Goal: Task Accomplishment & Management: Manage account settings

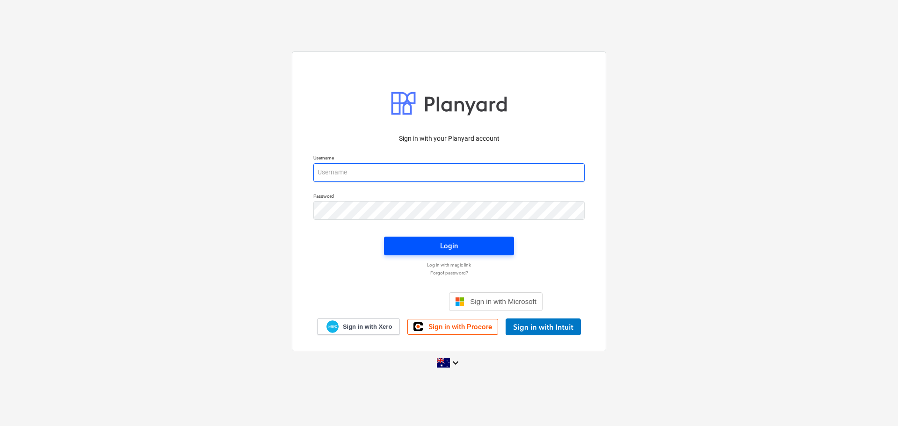
type input "[EMAIL_ADDRESS][DOMAIN_NAME]"
click at [436, 245] on span "Login" at bounding box center [449, 246] width 108 height 12
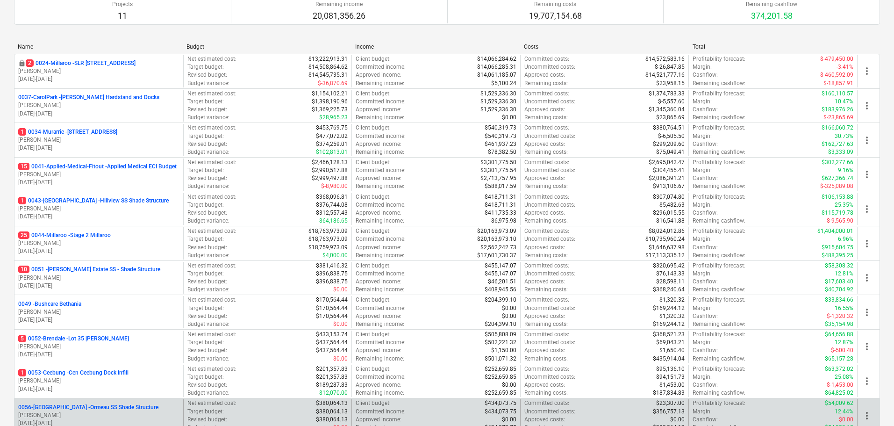
scroll to position [187, 0]
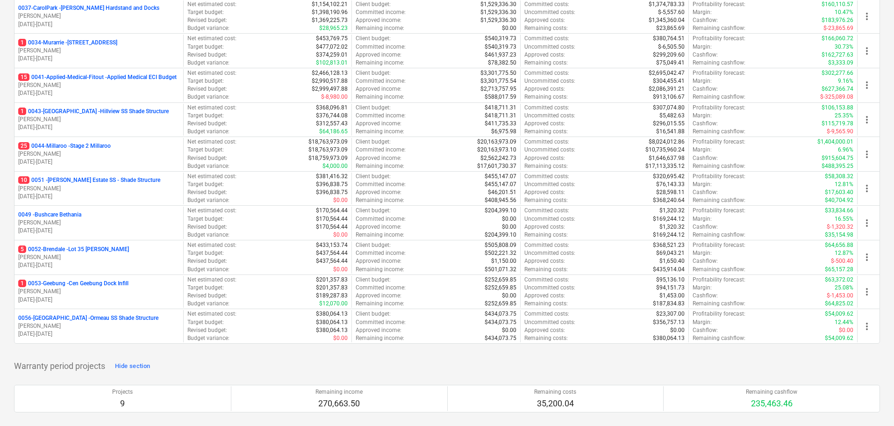
drag, startPoint x: 79, startPoint y: 147, endPoint x: 111, endPoint y: 160, distance: 35.3
click at [79, 146] on p "25 0044-Millaroo - Stage 2 Millaroo" at bounding box center [64, 146] width 93 height 8
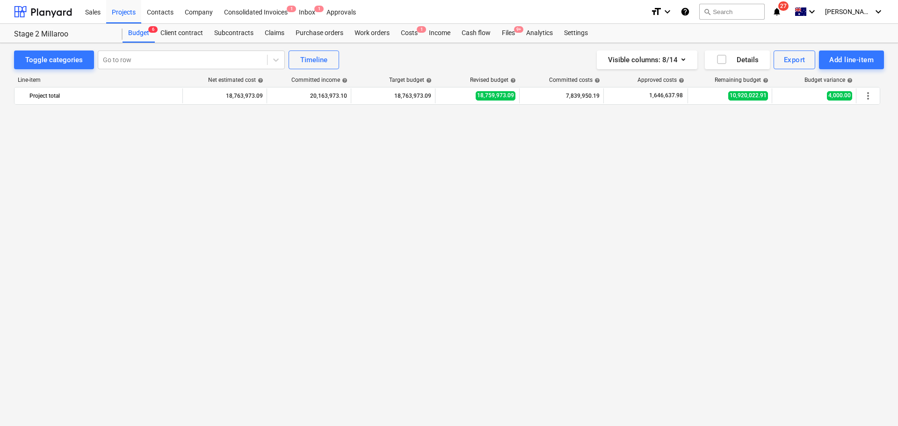
scroll to position [1765, 0]
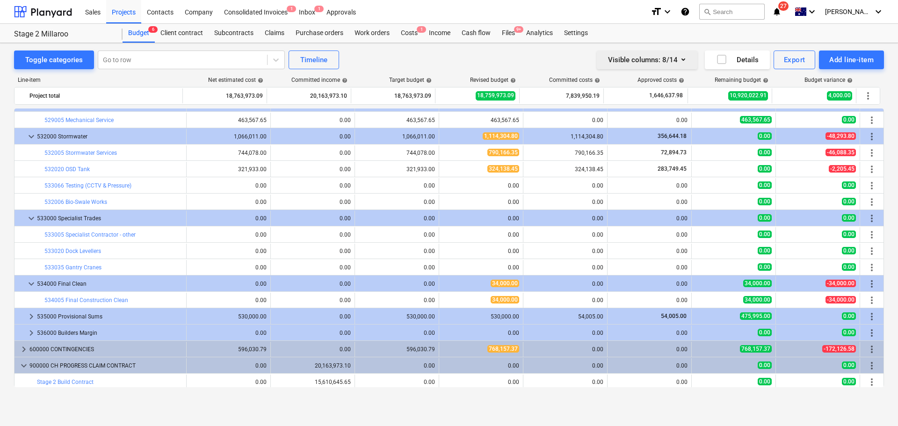
click at [683, 59] on icon "button" at bounding box center [683, 59] width 11 height 11
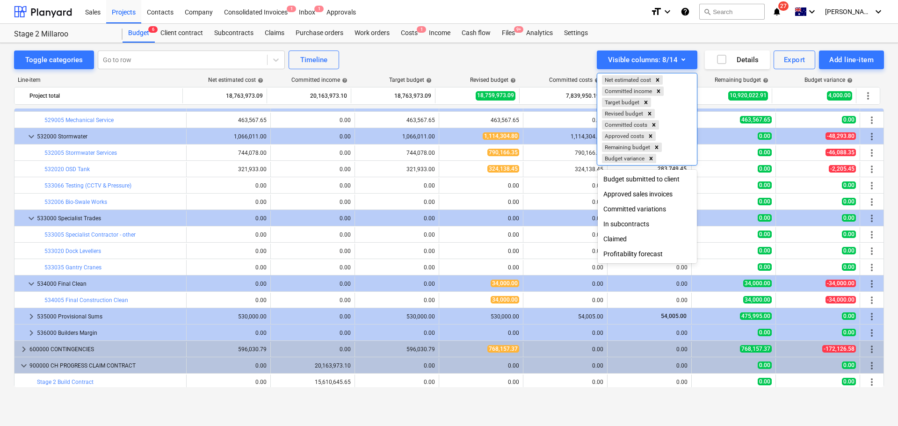
click at [555, 57] on div at bounding box center [449, 213] width 898 height 426
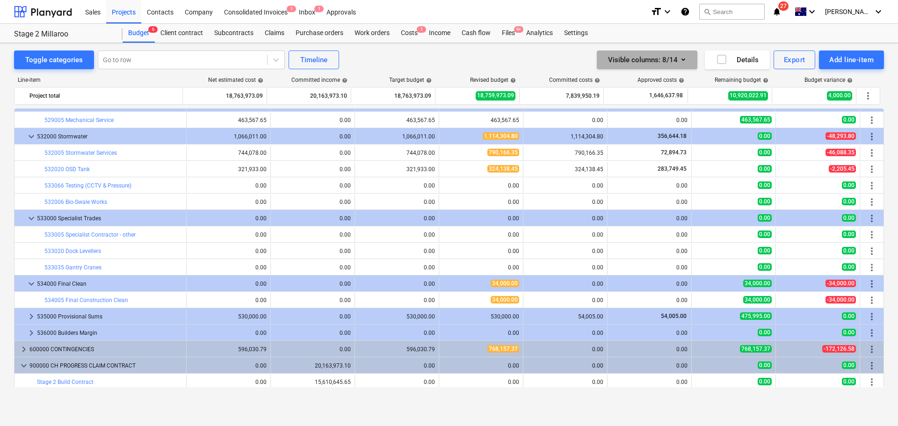
click at [681, 57] on icon "button" at bounding box center [683, 59] width 11 height 11
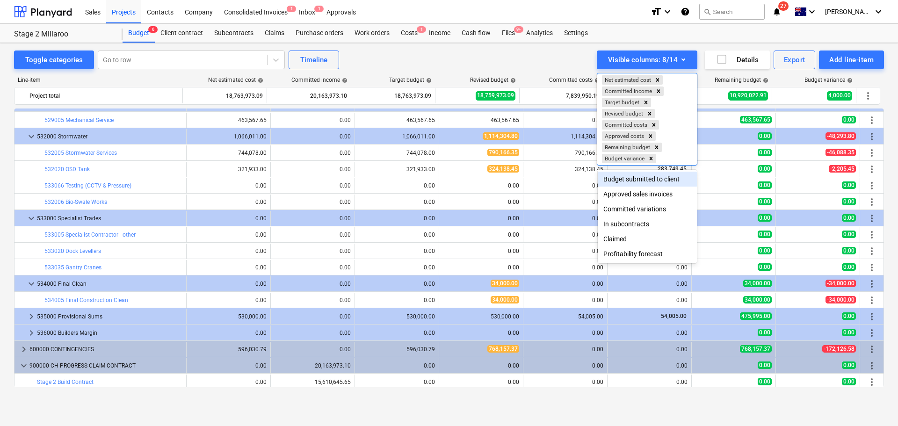
click at [525, 58] on div at bounding box center [449, 213] width 898 height 426
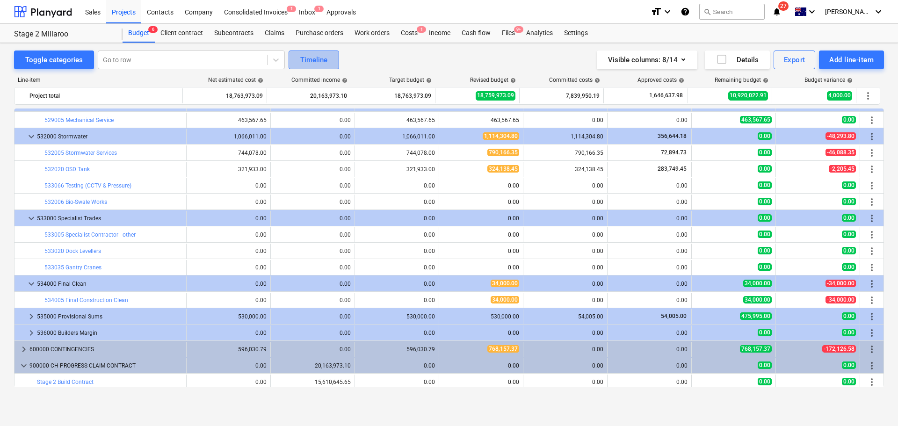
click at [323, 58] on div "Timeline" at bounding box center [313, 60] width 27 height 12
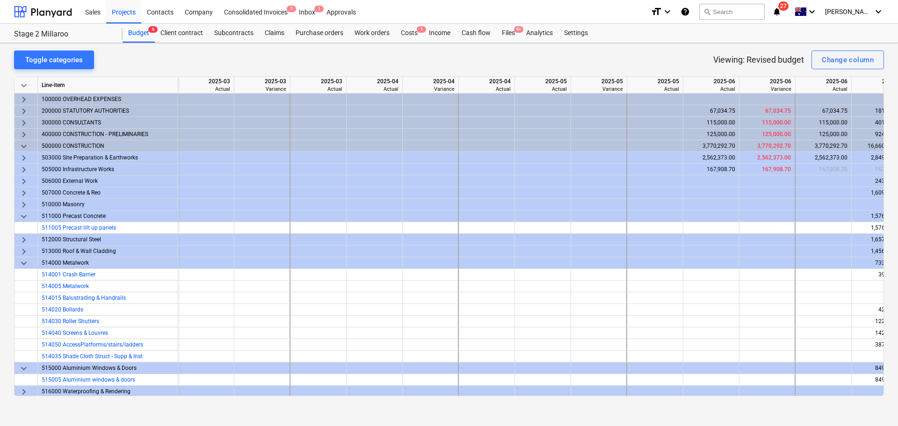
scroll to position [0, 420]
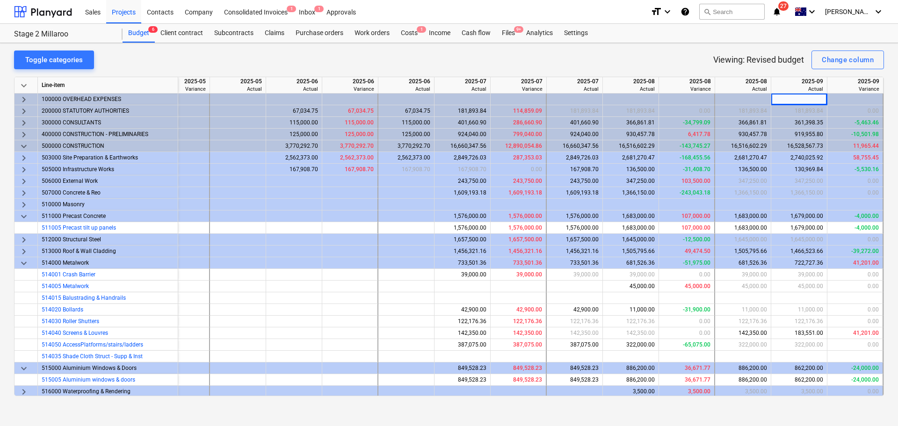
click at [699, 391] on div "Toggle categories Viewing: Revised budget Change column keyboard_arrow_down Lin…" at bounding box center [449, 234] width 898 height 383
click at [668, 63] on div "Toggle categories Viewing: Revised budget Change column" at bounding box center [449, 59] width 870 height 19
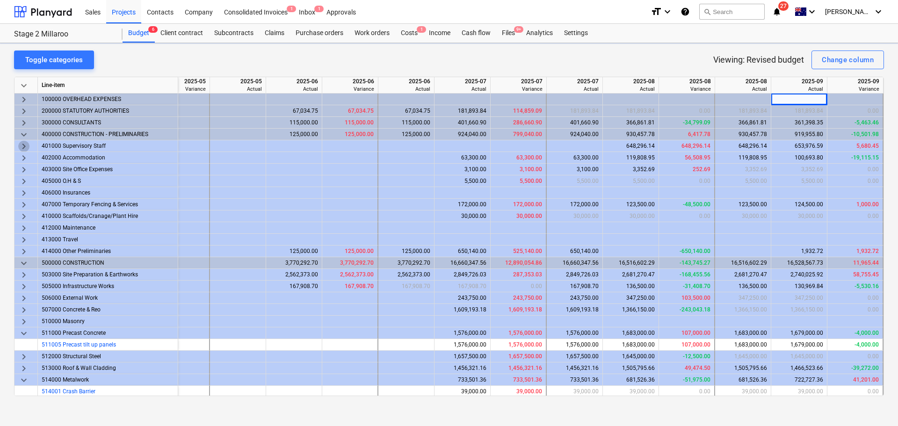
click at [26, 149] on span "keyboard_arrow_right" at bounding box center [23, 146] width 11 height 11
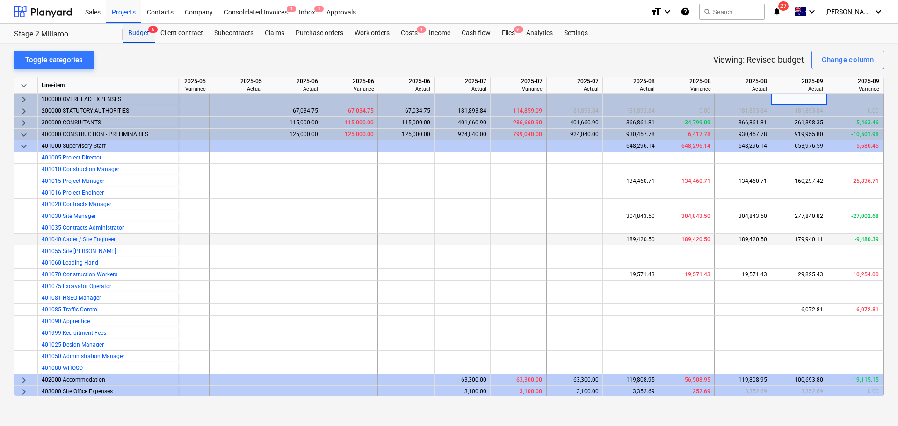
click at [139, 35] on div "Budget 6" at bounding box center [139, 33] width 32 height 19
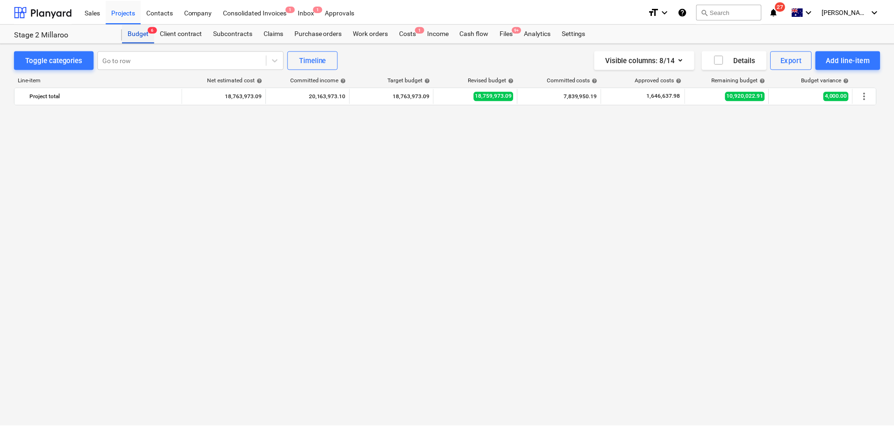
scroll to position [1765, 0]
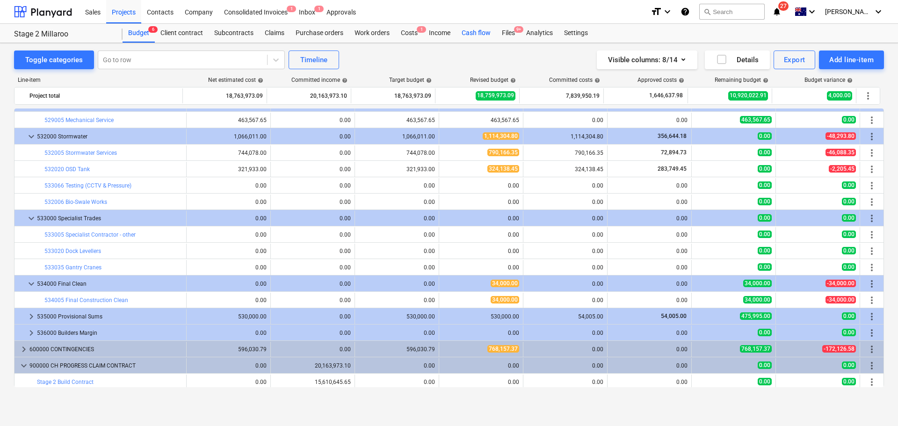
click at [472, 32] on div "Cash flow" at bounding box center [476, 33] width 40 height 19
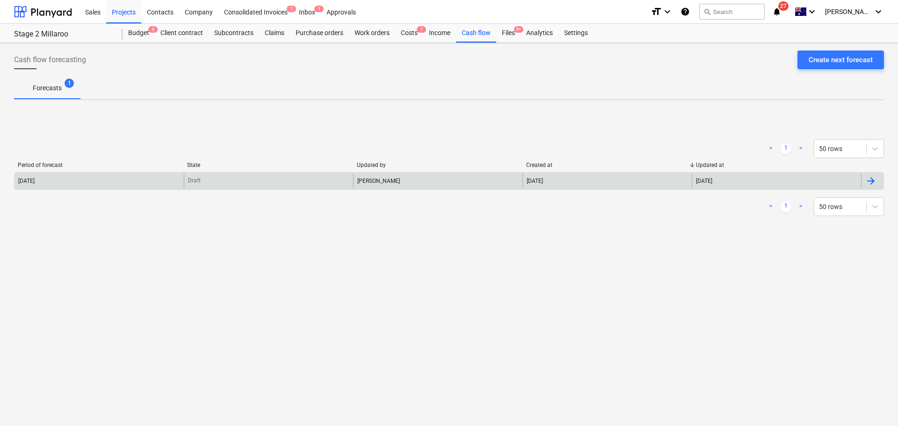
click at [362, 187] on div "[PERSON_NAME]" at bounding box center [437, 180] width 169 height 15
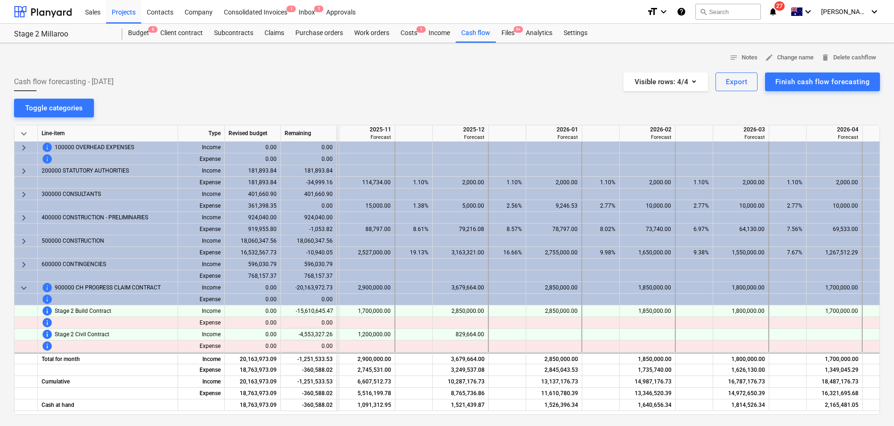
scroll to position [0, 875]
click at [481, 26] on div "Cash flow" at bounding box center [476, 33] width 40 height 19
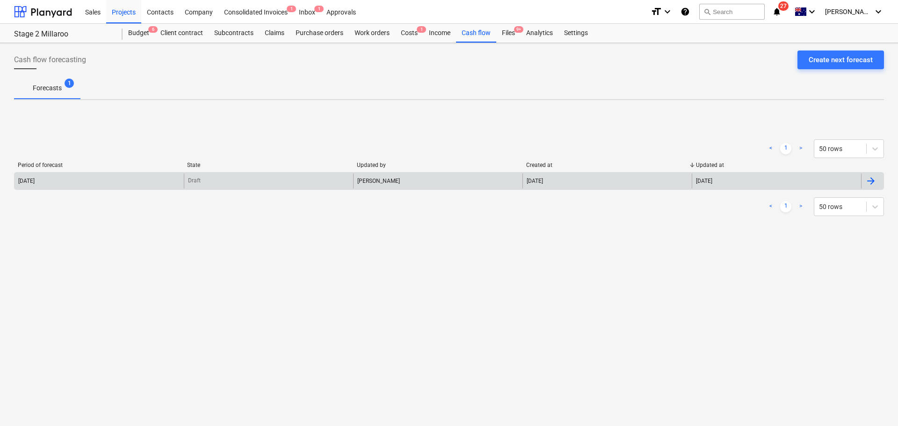
click at [197, 176] on div "Draft" at bounding box center [268, 180] width 169 height 15
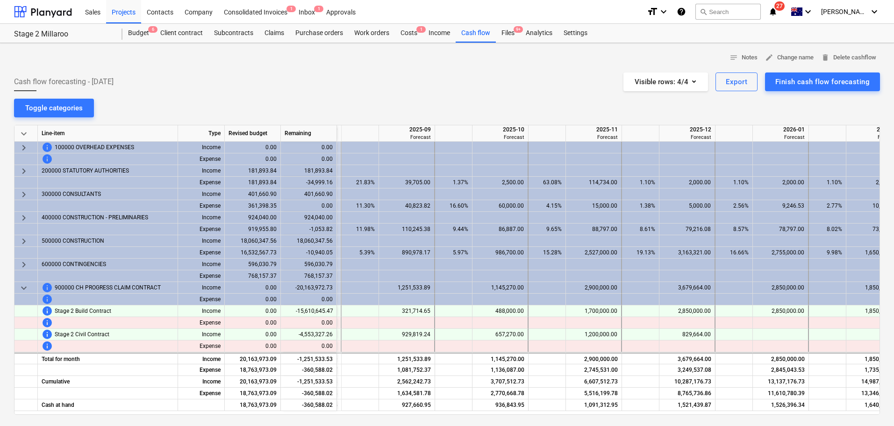
scroll to position [0, 651]
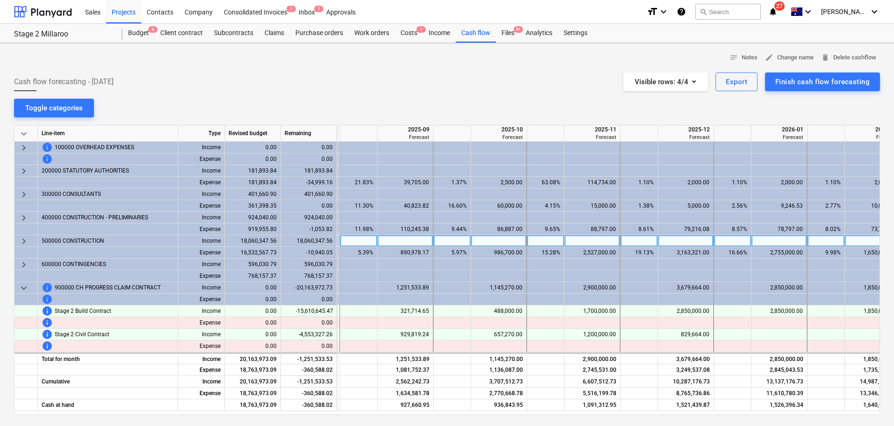
click at [26, 240] on span "keyboard_arrow_right" at bounding box center [23, 241] width 11 height 11
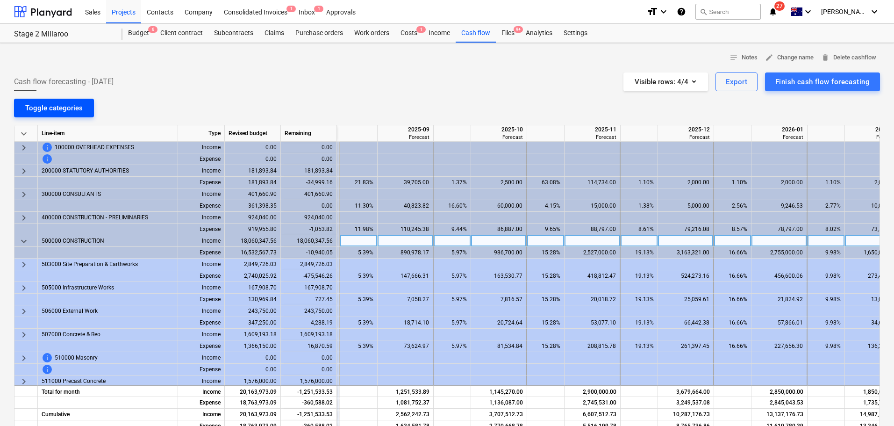
click at [54, 108] on div "Toggle categories" at bounding box center [54, 108] width 58 height 12
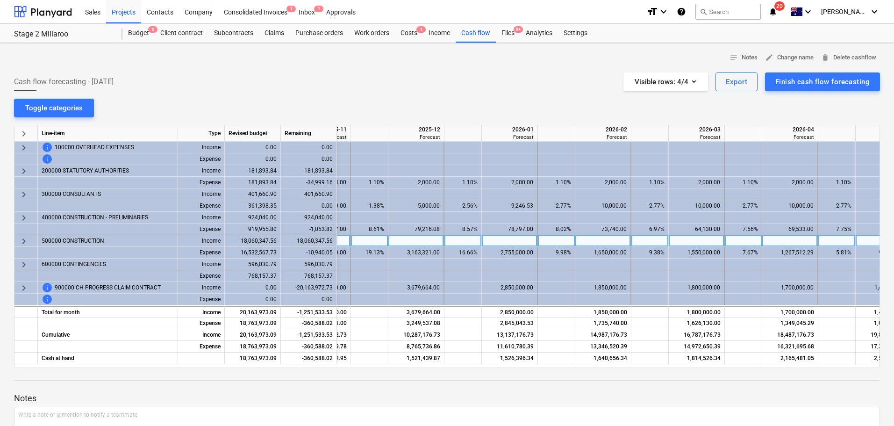
scroll to position [0, 937]
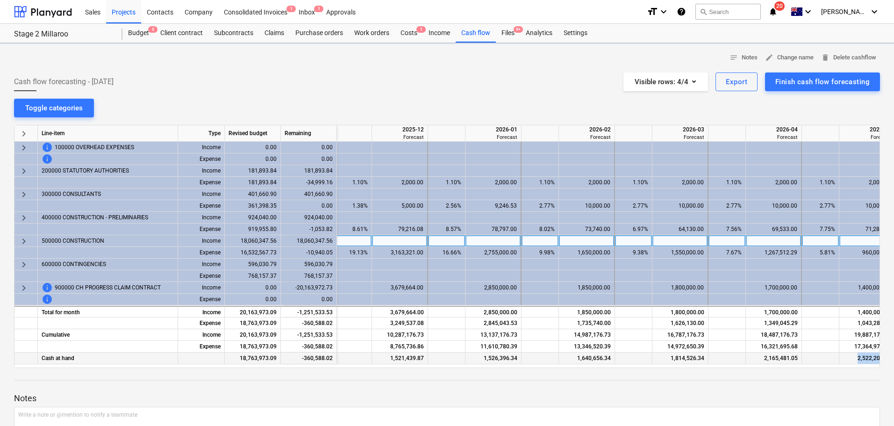
drag, startPoint x: 807, startPoint y: 368, endPoint x: 844, endPoint y: 364, distance: 38.1
click at [844, 364] on div "notes Notes edit Change name delete Delete cashflow Cash flow forecasting - [DA…" at bounding box center [447, 271] width 894 height 456
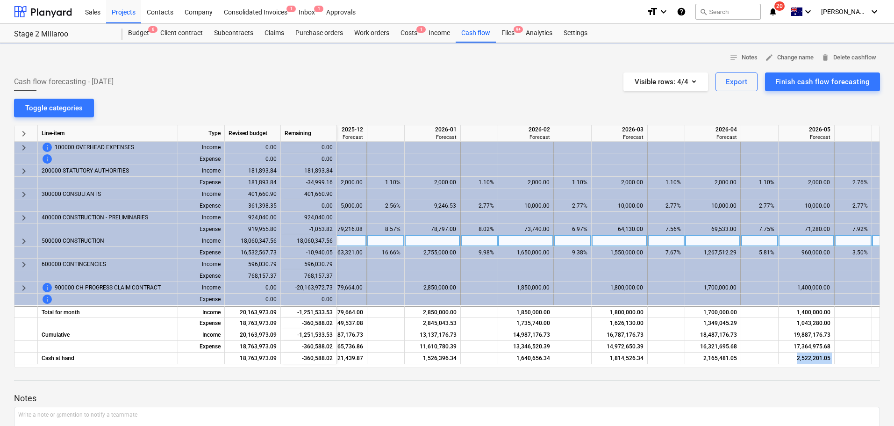
scroll to position [0, 1047]
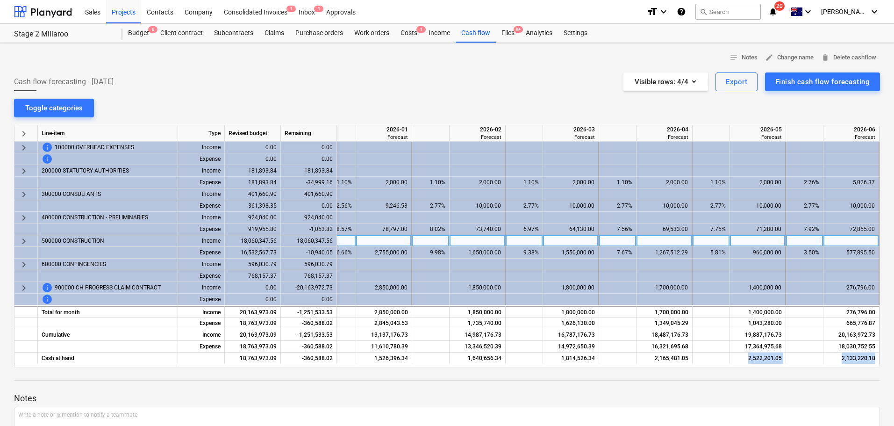
drag, startPoint x: 620, startPoint y: 384, endPoint x: 636, endPoint y: 368, distance: 22.5
click at [620, 384] on div "Notes Write a note or @mention to notify a teammate ﻿ Save" at bounding box center [447, 430] width 866 height 124
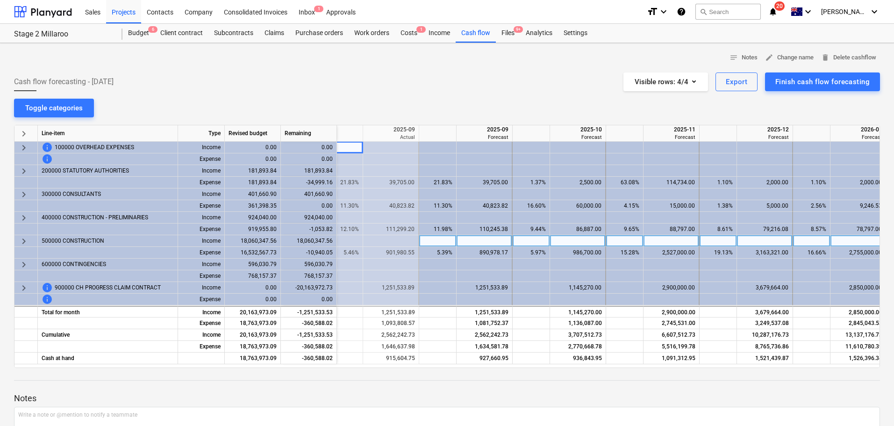
scroll to position [0, 591]
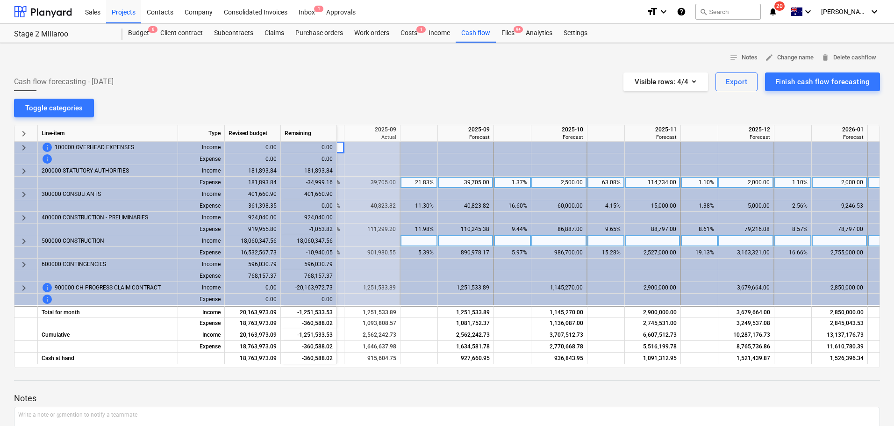
click at [653, 182] on div "114,734.00" at bounding box center [653, 183] width 48 height 12
type input "92760"
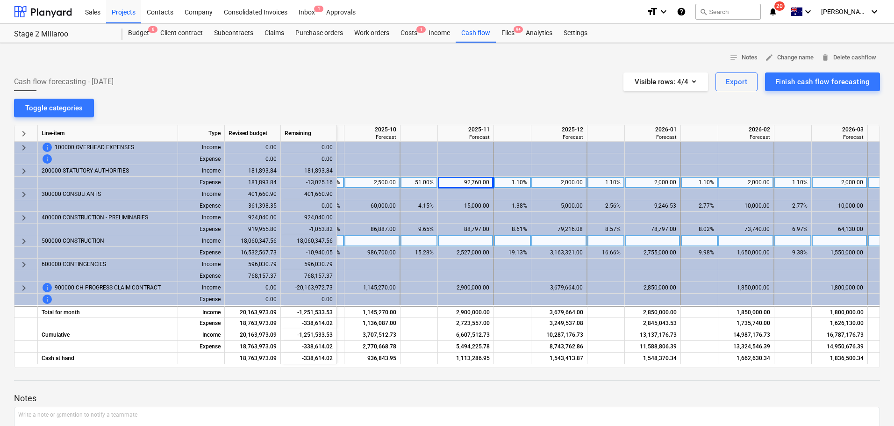
scroll to position [0, 780]
click at [519, 182] on div "1.10%" at bounding box center [510, 183] width 29 height 12
click at [603, 180] on div "1.10%" at bounding box center [603, 183] width 29 height 12
type input "0"
click at [695, 181] on div "1.10%" at bounding box center [697, 183] width 29 height 12
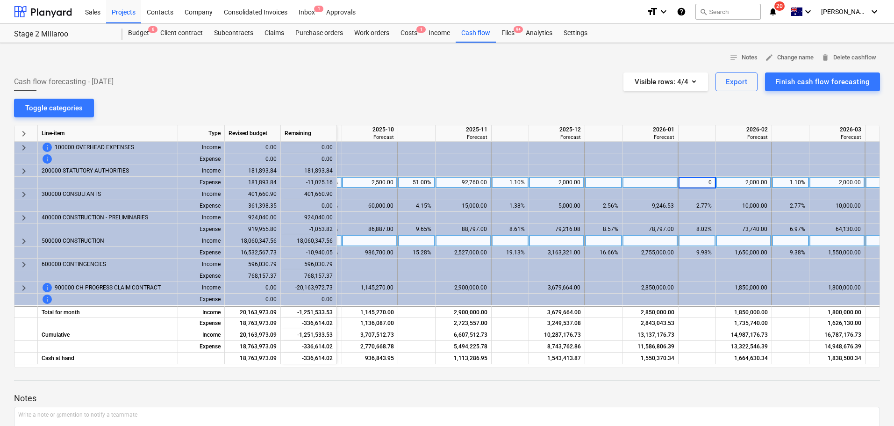
click at [793, 181] on div "1.10%" at bounding box center [790, 183] width 29 height 12
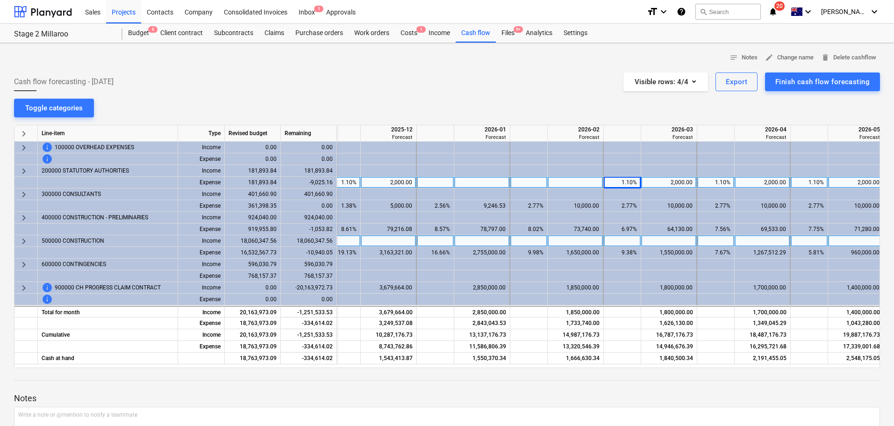
scroll to position [0, 951]
click at [719, 186] on div "1.10%" at bounding box center [713, 183] width 29 height 12
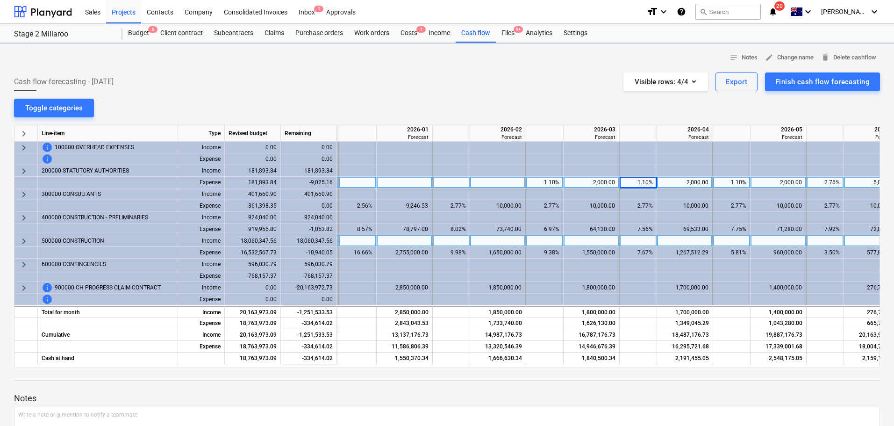
scroll to position [0, 1047]
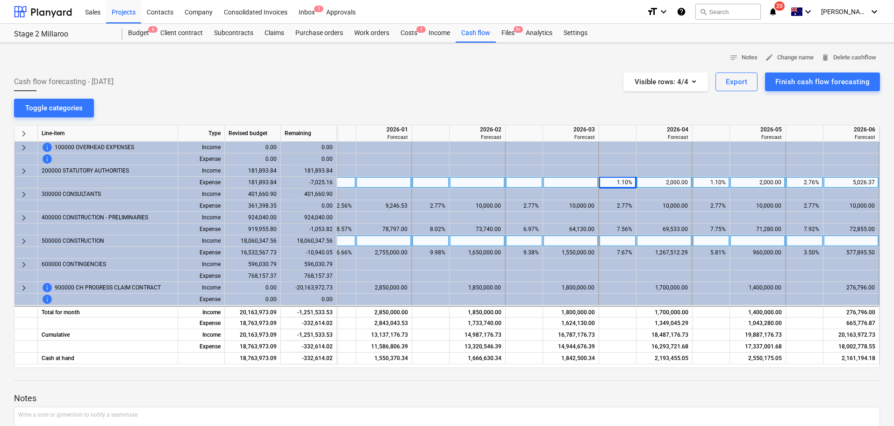
click at [670, 181] on div "2,000.00" at bounding box center [665, 183] width 48 height 12
click at [718, 188] on div "1.10%" at bounding box center [711, 183] width 29 height 12
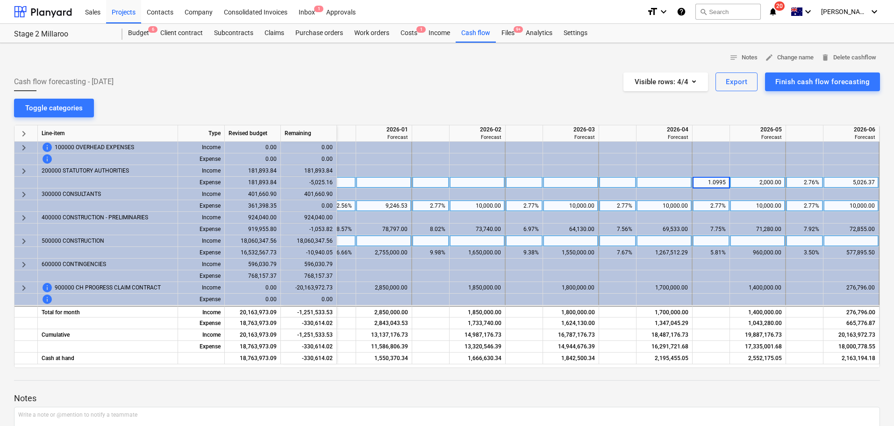
type input "0"
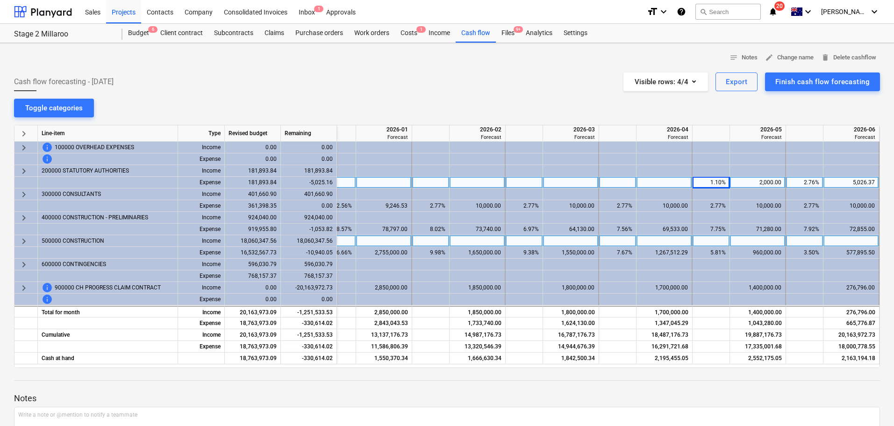
click at [851, 181] on div "5,026.37" at bounding box center [852, 183] width 48 height 12
type input "2000"
click at [791, 113] on div "notes Notes edit Change name delete Delete cashflow Cash flow forecasting - [DA…" at bounding box center [447, 271] width 894 height 456
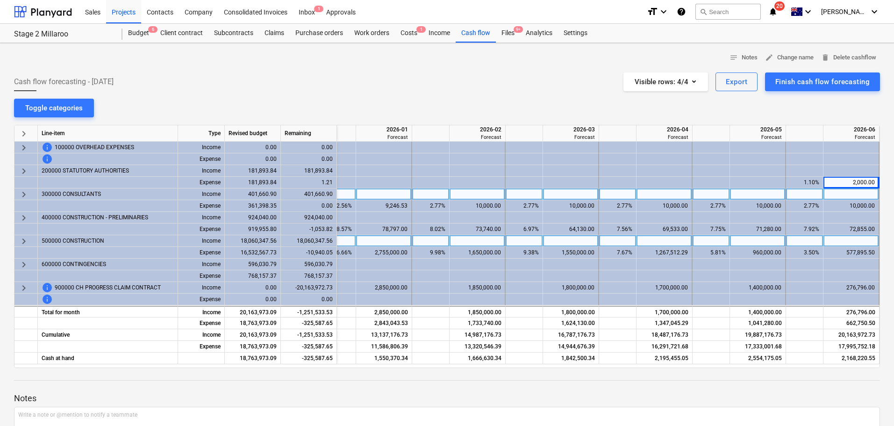
drag, startPoint x: 850, startPoint y: 180, endPoint x: 850, endPoint y: 198, distance: 18.2
click at [850, 180] on div "2,000.00" at bounding box center [852, 183] width 48 height 12
type input "1998.79"
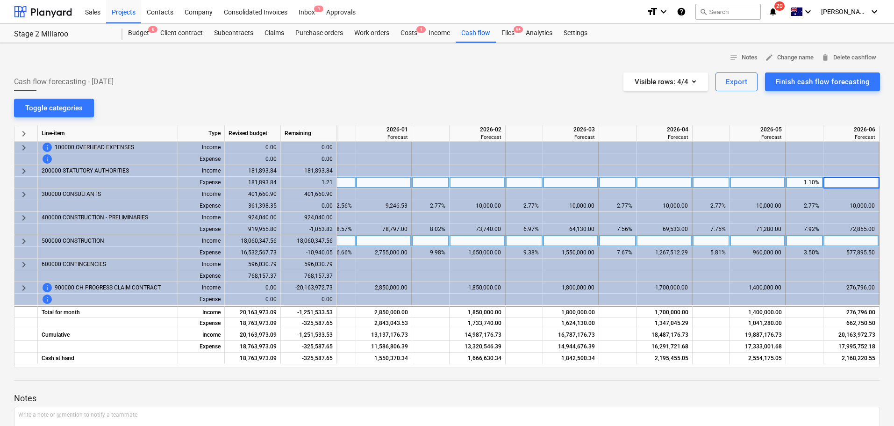
click at [865, 181] on input at bounding box center [851, 182] width 55 height 11
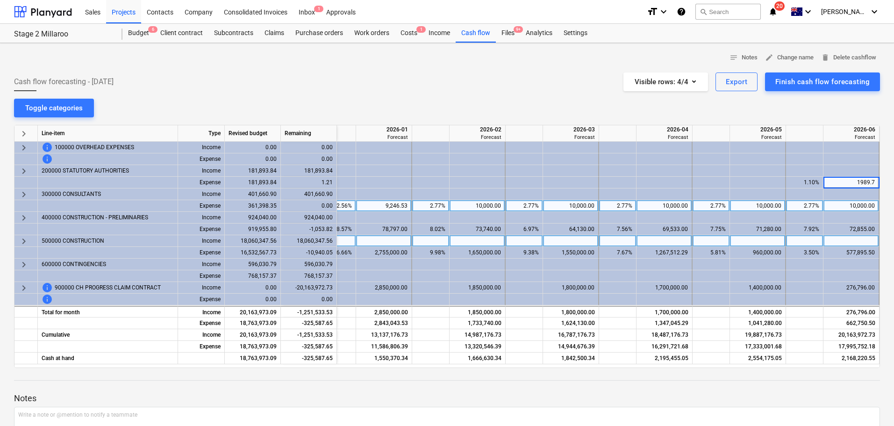
type input "1989.79"
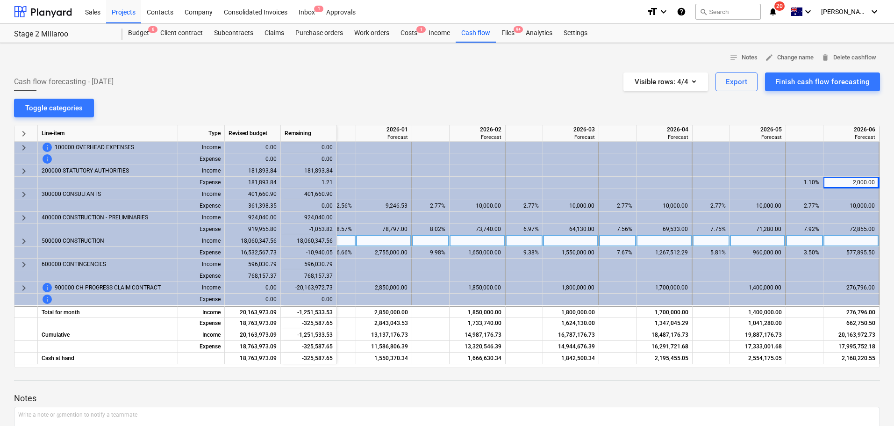
click at [826, 104] on div "notes Notes edit Change name delete Delete cashflow Cash flow forecasting - [DA…" at bounding box center [447, 271] width 894 height 456
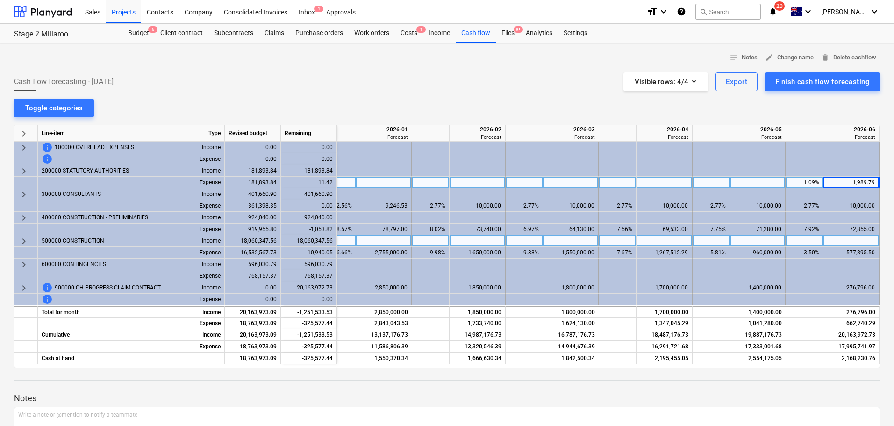
click at [853, 182] on div "1,989.79" at bounding box center [852, 183] width 48 height 12
type input "2001.21"
click at [826, 123] on div at bounding box center [447, 120] width 866 height 7
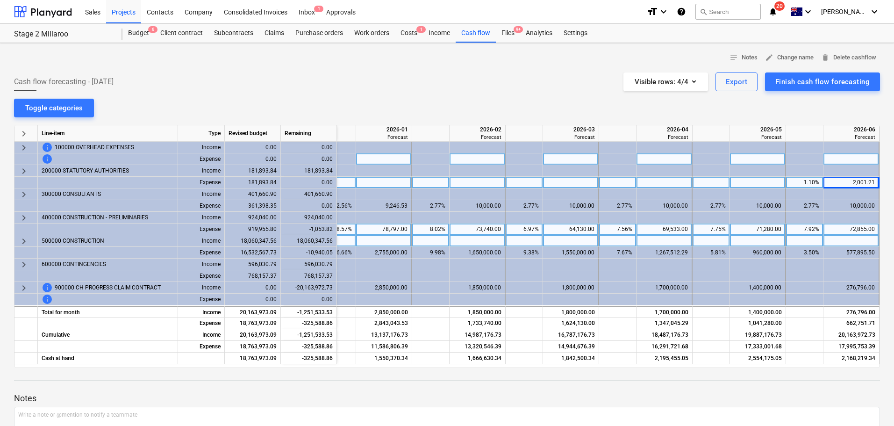
click at [852, 227] on div "72,855.00" at bounding box center [852, 229] width 48 height 12
click at [851, 228] on div "72,855.00" at bounding box center [852, 229] width 48 height 12
type input "71801.18"
click at [818, 108] on div "notes Notes edit Change name delete Delete cashflow Cash flow forecasting - [DA…" at bounding box center [447, 271] width 894 height 456
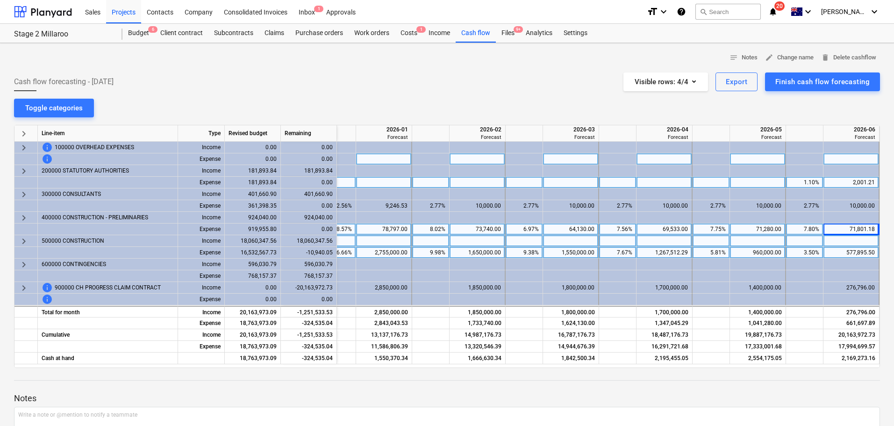
click at [847, 249] on div "577,895.50" at bounding box center [852, 253] width 48 height 12
click at [841, 252] on div "577,895.50" at bounding box center [852, 253] width 48 height 12
type input "566955.45"
click at [765, 104] on div "notes Notes edit Change name delete Delete cashflow Cash flow forecasting - [DA…" at bounding box center [447, 271] width 894 height 456
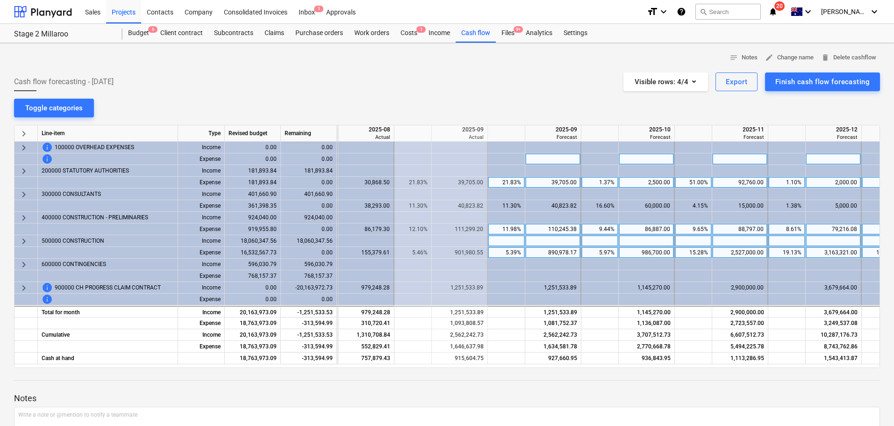
scroll to position [0, 504]
click at [551, 285] on div "1,251,533.89" at bounding box center [553, 288] width 48 height 12
click at [551, 285] on input "1251533.89" at bounding box center [552, 287] width 55 height 11
click at [546, 396] on p "Notes" at bounding box center [447, 398] width 866 height 11
click at [550, 287] on div at bounding box center [553, 288] width 56 height 12
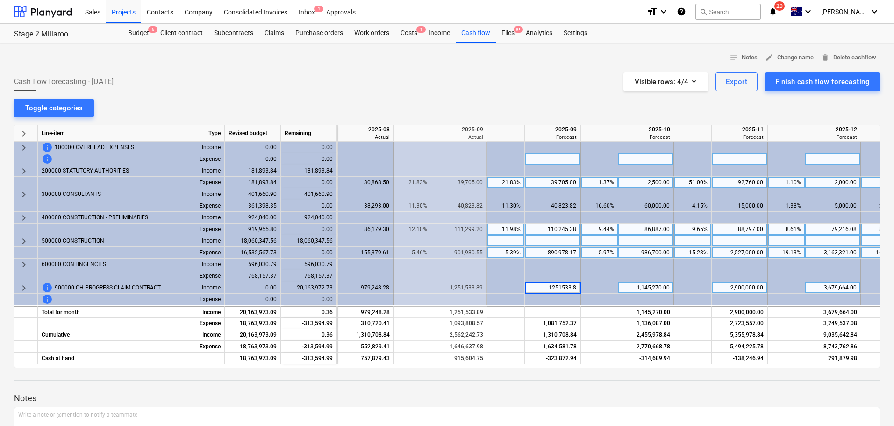
type input "1251533.89"
click at [440, 86] on div "Cash flow forecasting - [DATE] Visible rows : 4/4 Export Finish cash flow forec…" at bounding box center [447, 81] width 866 height 19
click at [538, 92] on div "notes Notes edit Change name delete Delete cashflow Cash flow forecasting - [DA…" at bounding box center [447, 271] width 894 height 456
click at [560, 288] on div at bounding box center [553, 288] width 56 height 12
type input "1251533.89"
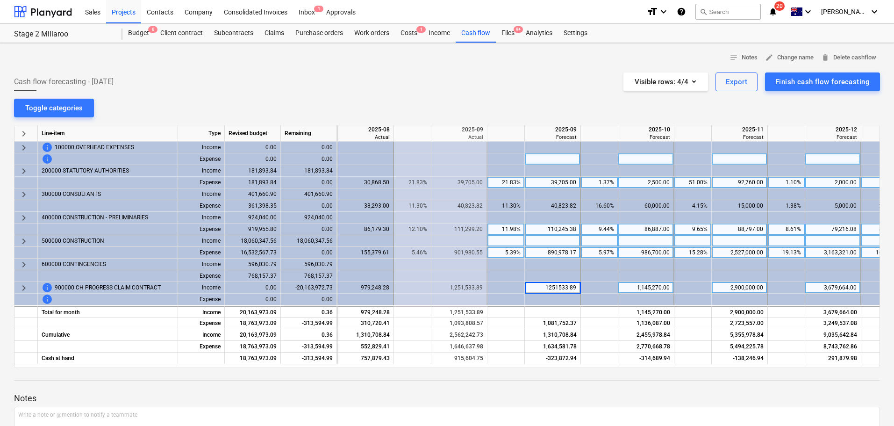
click at [497, 93] on div "notes Notes edit Change name delete Delete cashflow Cash flow forecasting - [DA…" at bounding box center [447, 271] width 894 height 456
click at [25, 288] on span "keyboard_arrow_right" at bounding box center [23, 287] width 11 height 11
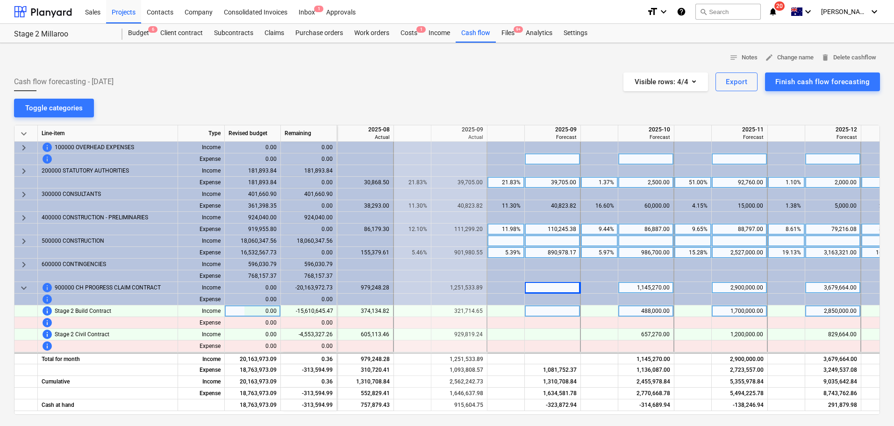
click at [549, 311] on div at bounding box center [553, 311] width 56 height 12
type input "321714.65"
click at [560, 79] on div "Cash flow forecasting - [DATE] Visible rows : 4/4 Export Finish cash flow forec…" at bounding box center [447, 81] width 866 height 19
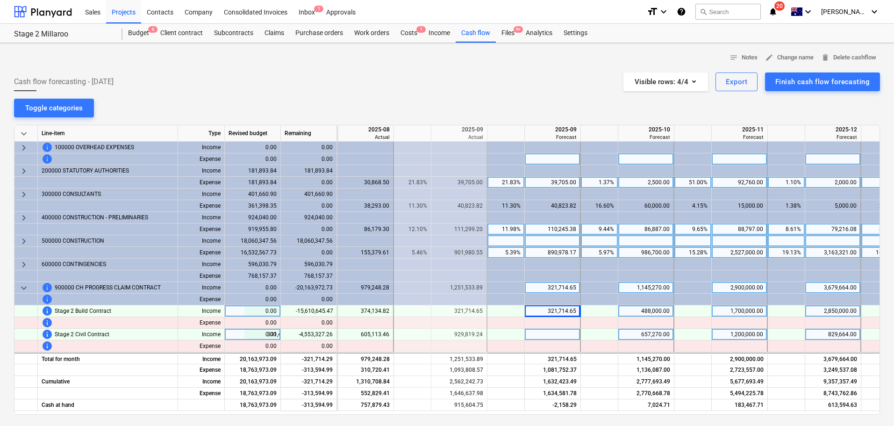
click at [551, 334] on div at bounding box center [553, 335] width 56 height 12
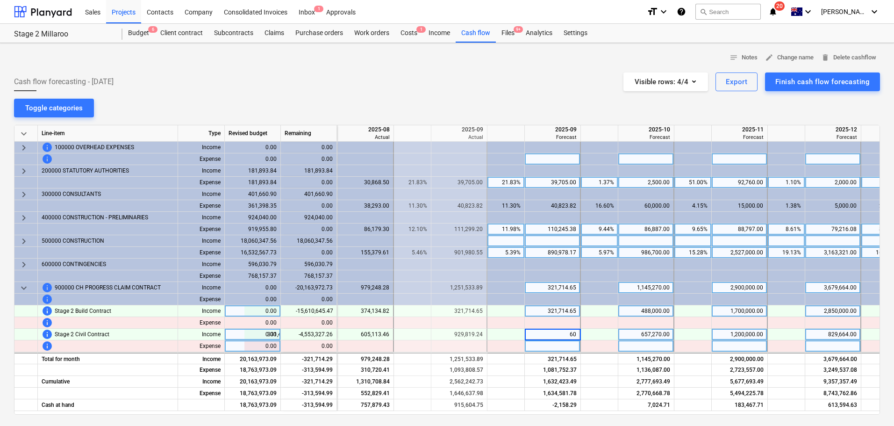
type input "6"
type input "929819.24"
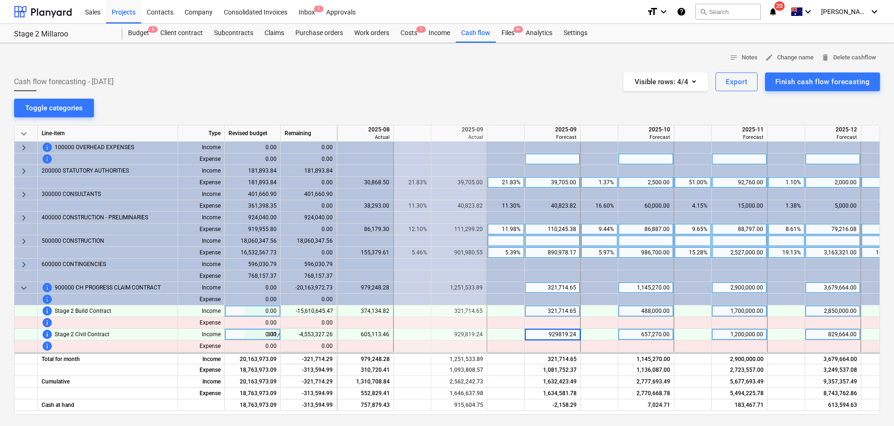
click at [465, 85] on div "Cash flow forecasting - [DATE] Visible rows : 4/4 Export Finish cash flow forec…" at bounding box center [447, 81] width 866 height 19
click at [25, 288] on span "keyboard_arrow_down" at bounding box center [23, 287] width 11 height 11
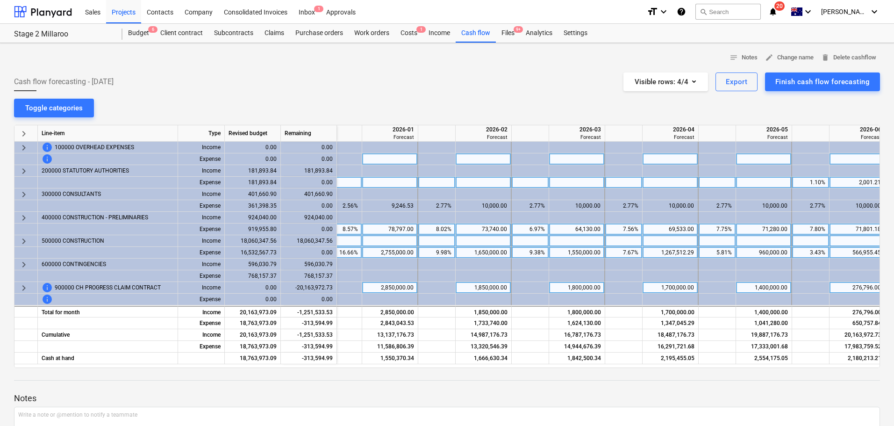
scroll to position [0, 1047]
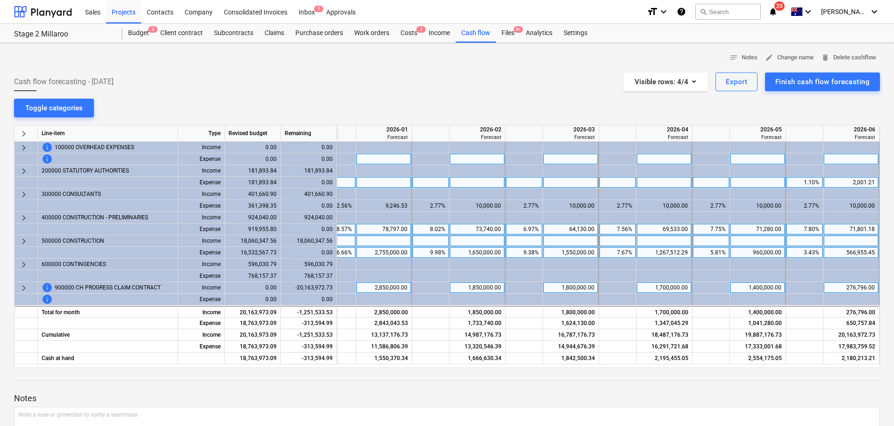
click at [846, 228] on div "71,801.18" at bounding box center [852, 229] width 48 height 12
type input "72855"
click at [843, 254] on div "566,955.45" at bounding box center [852, 253] width 48 height 12
click at [844, 254] on div "566,955.45" at bounding box center [852, 253] width 48 height 12
type input "577895.5"
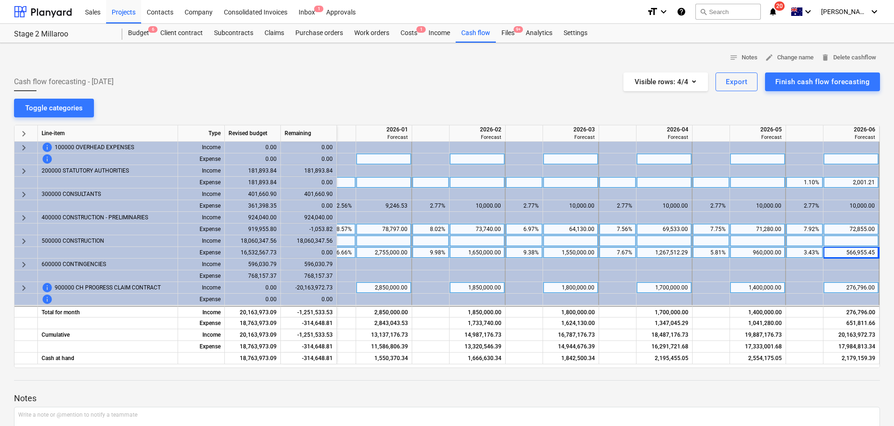
click at [845, 105] on div "notes Notes edit Change name delete Delete cashflow Cash flow forecasting - [DA…" at bounding box center [447, 271] width 894 height 456
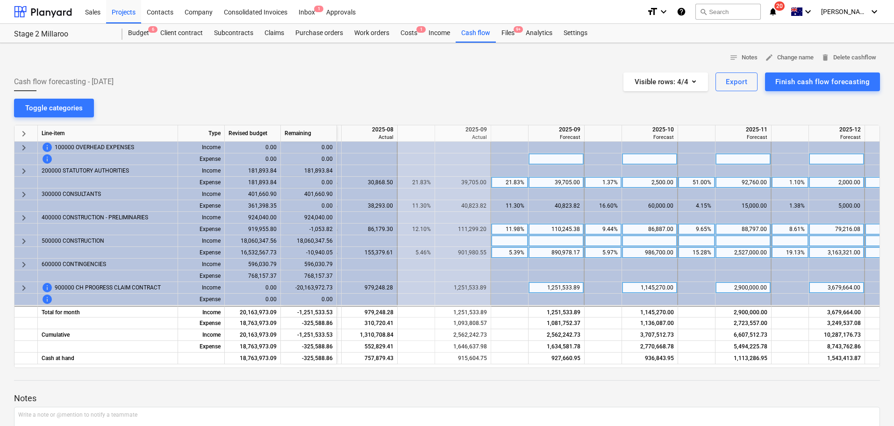
scroll to position [0, 486]
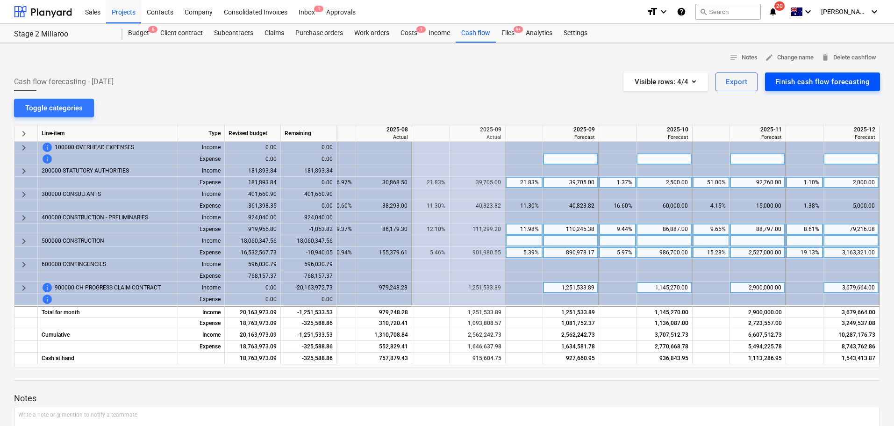
click at [842, 79] on div "Finish cash flow forecasting" at bounding box center [823, 82] width 94 height 12
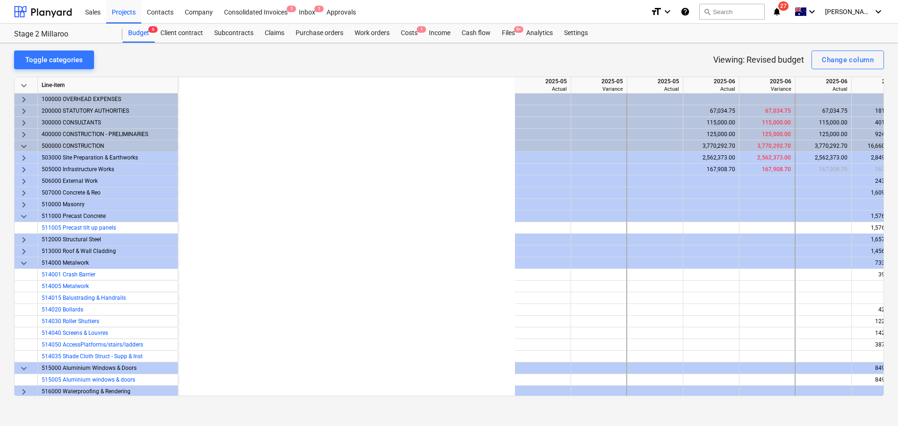
scroll to position [0, 420]
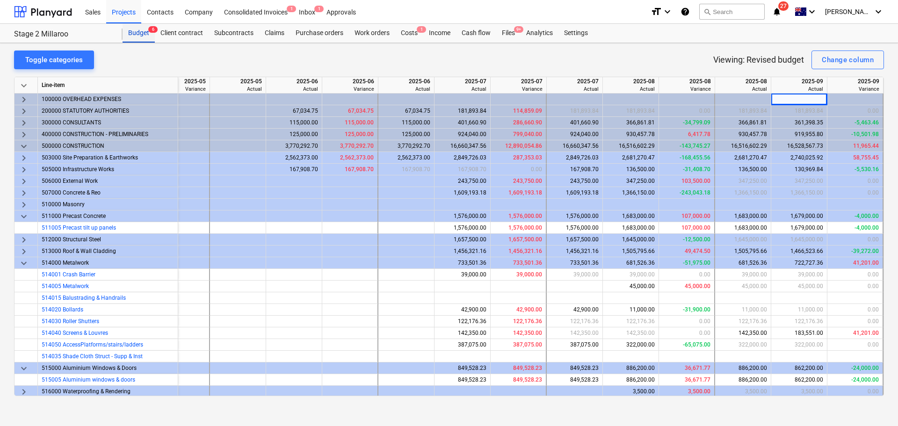
click at [143, 29] on div "Budget 6" at bounding box center [139, 33] width 32 height 19
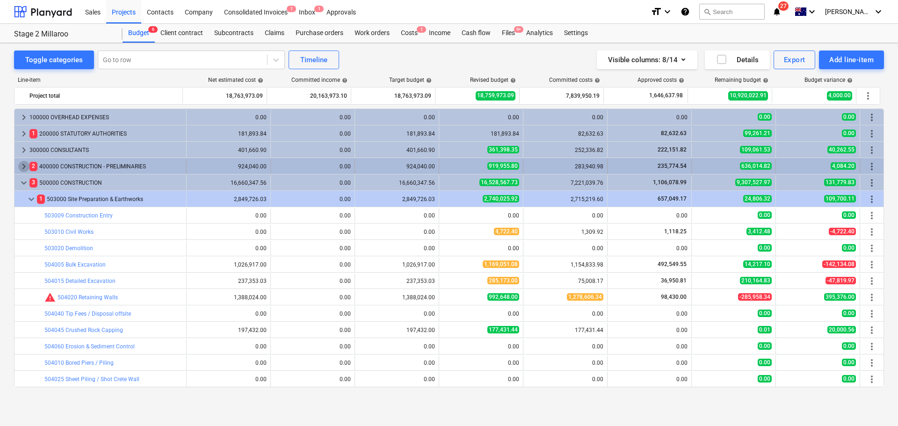
click at [21, 166] on span "keyboard_arrow_right" at bounding box center [23, 166] width 11 height 11
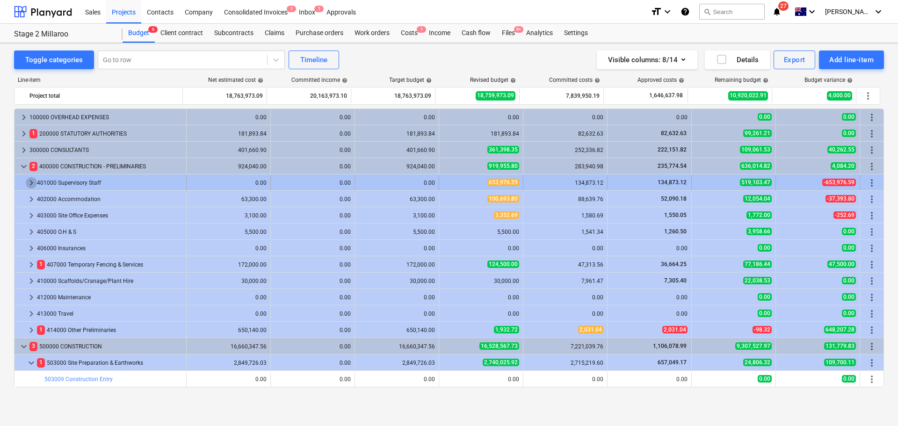
click at [27, 183] on span "keyboard_arrow_right" at bounding box center [31, 182] width 11 height 11
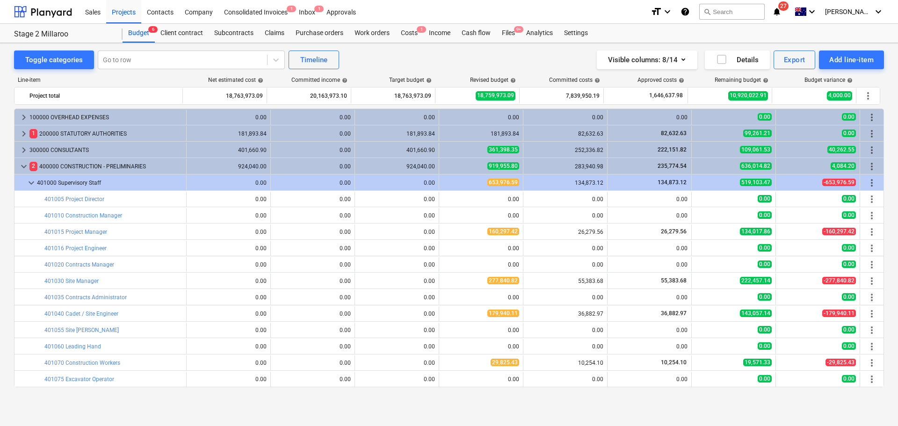
scroll to position [327, 0]
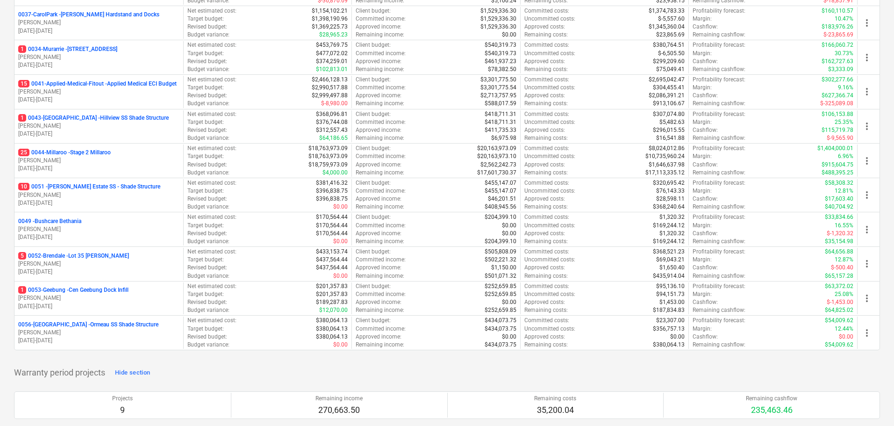
scroll to position [187, 0]
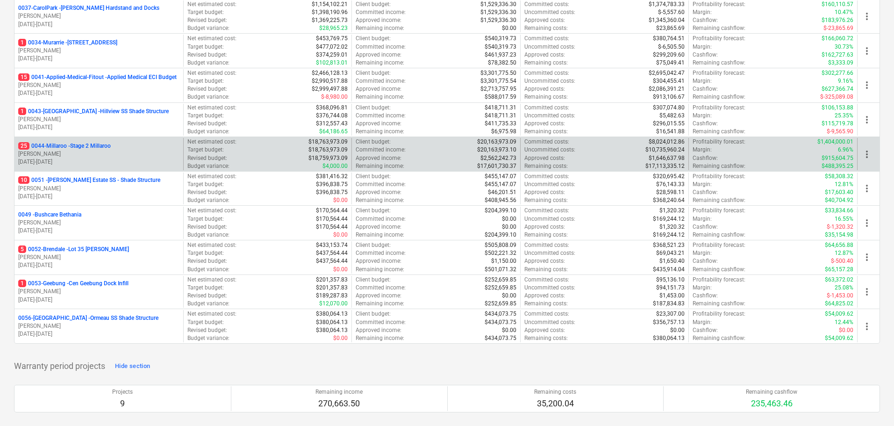
click at [91, 151] on p "[PERSON_NAME]" at bounding box center [98, 154] width 161 height 8
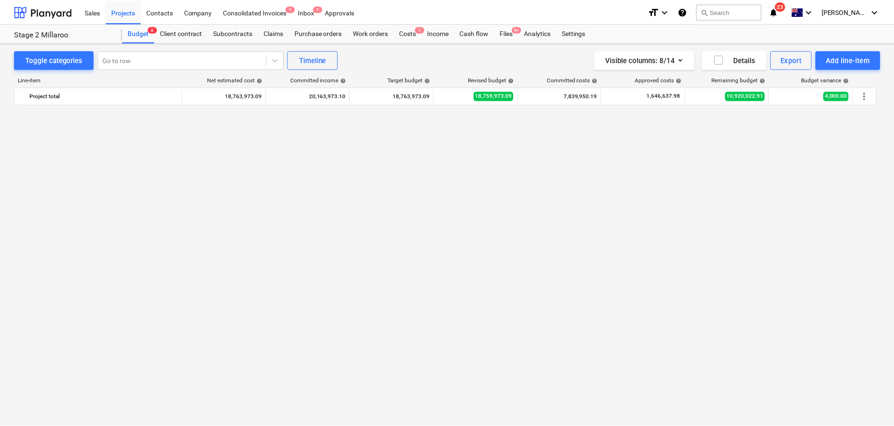
scroll to position [1765, 0]
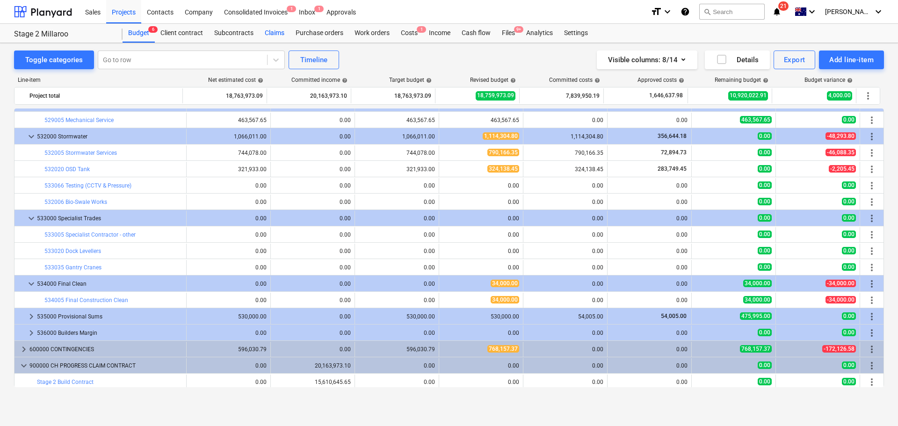
click at [280, 28] on div "Claims" at bounding box center [274, 33] width 31 height 19
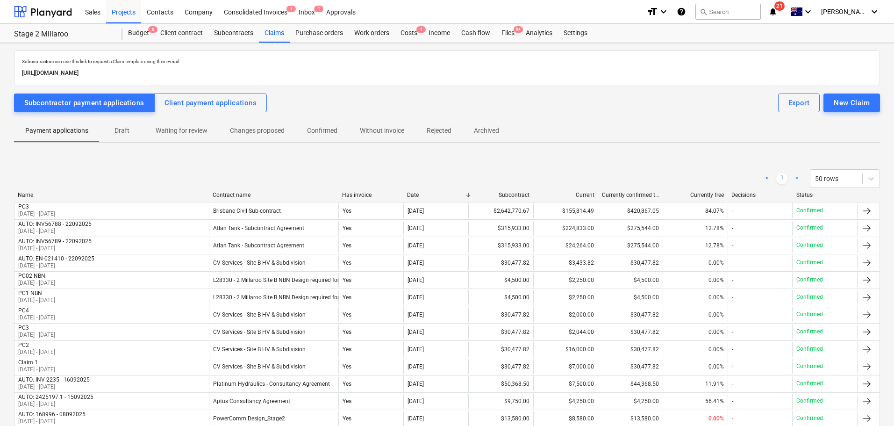
click at [122, 137] on span "Draft" at bounding box center [122, 130] width 45 height 15
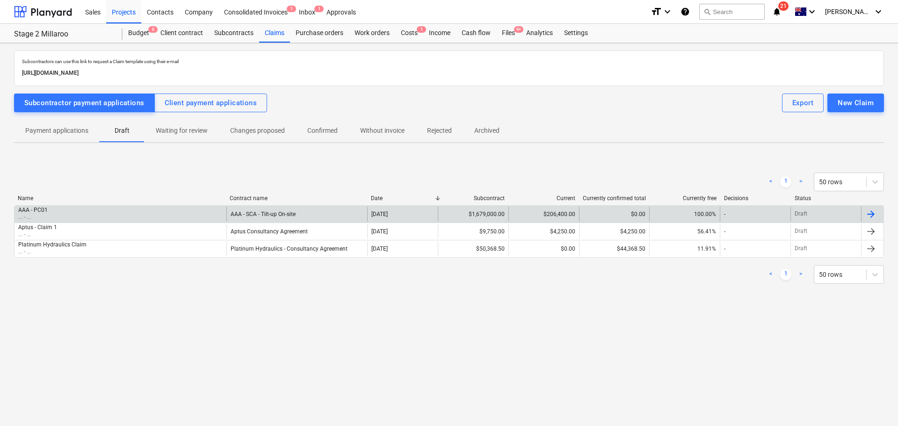
click at [55, 213] on div "AAA - PC01 ... - ..." at bounding box center [120, 214] width 212 height 15
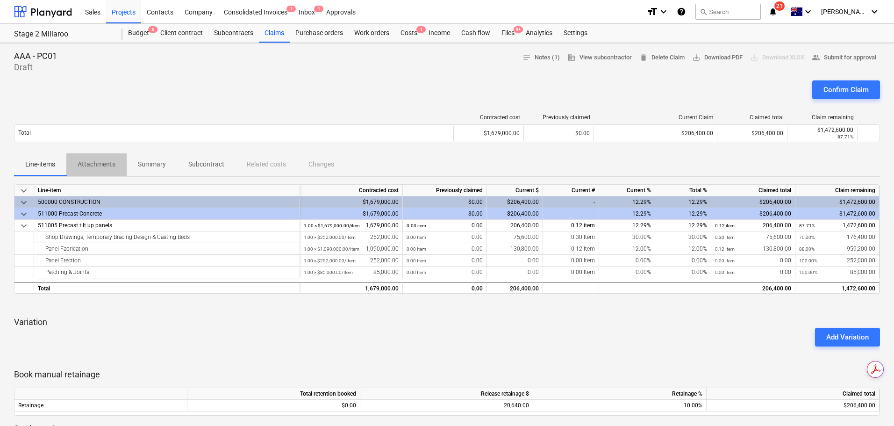
click at [106, 166] on p "Attachments" at bounding box center [97, 164] width 38 height 10
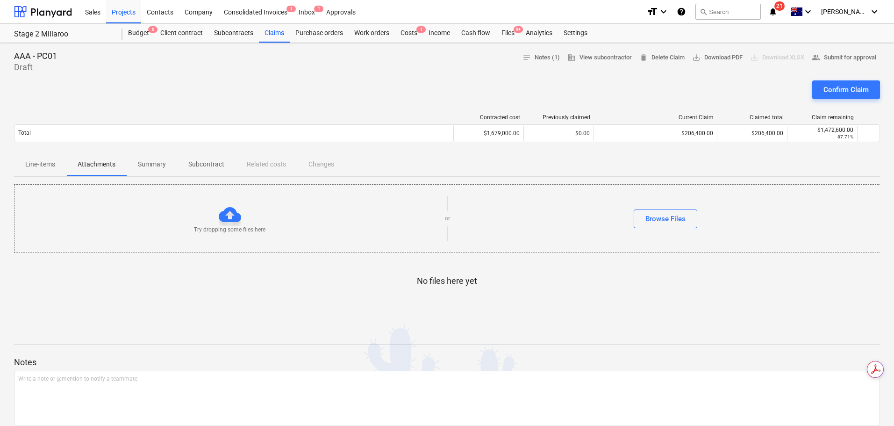
click at [148, 165] on p "Summary" at bounding box center [152, 164] width 28 height 10
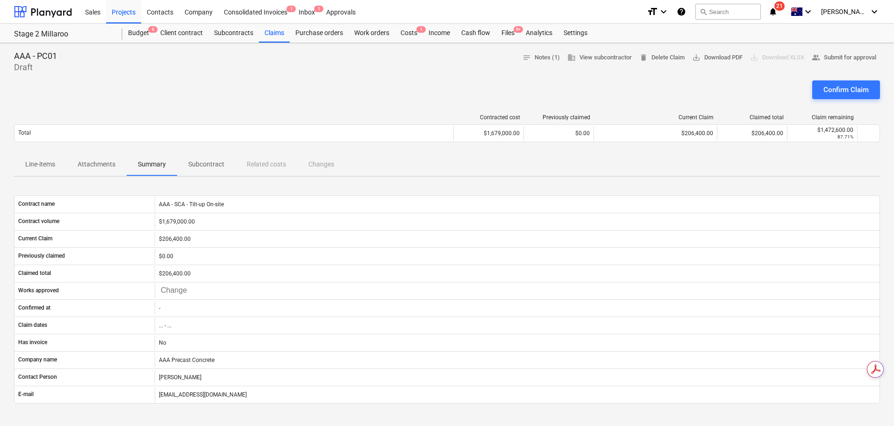
click at [211, 164] on p "Subcontract" at bounding box center [206, 164] width 36 height 10
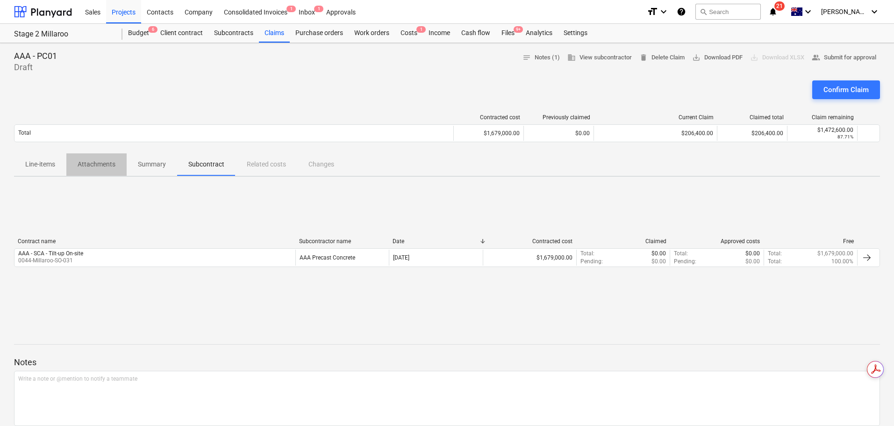
click at [119, 163] on span "Attachments" at bounding box center [96, 164] width 60 height 15
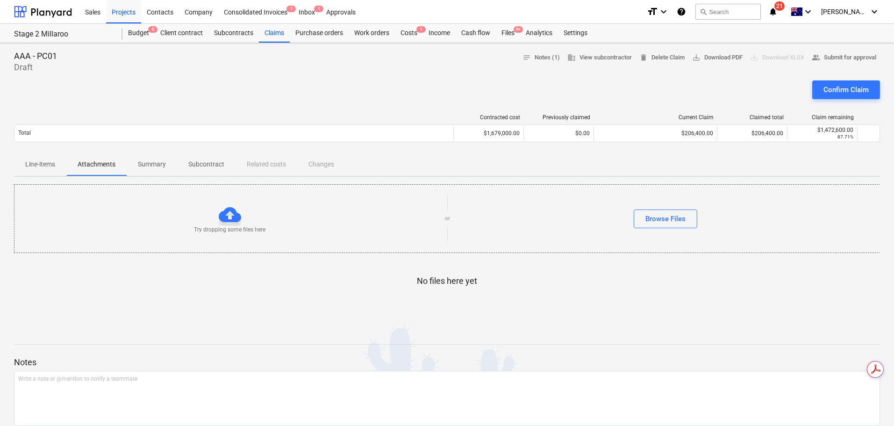
click at [37, 166] on p "Line-items" at bounding box center [40, 164] width 30 height 10
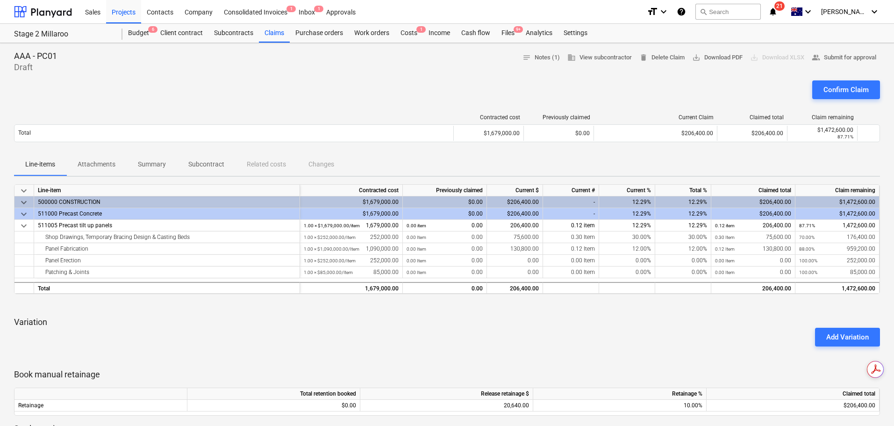
click at [884, 167] on div "AAA - PC01 Draft notes Notes (1) business View subcontractor delete Delete Clai…" at bounding box center [447, 409] width 894 height 733
click at [240, 32] on div "Subcontracts" at bounding box center [234, 33] width 50 height 19
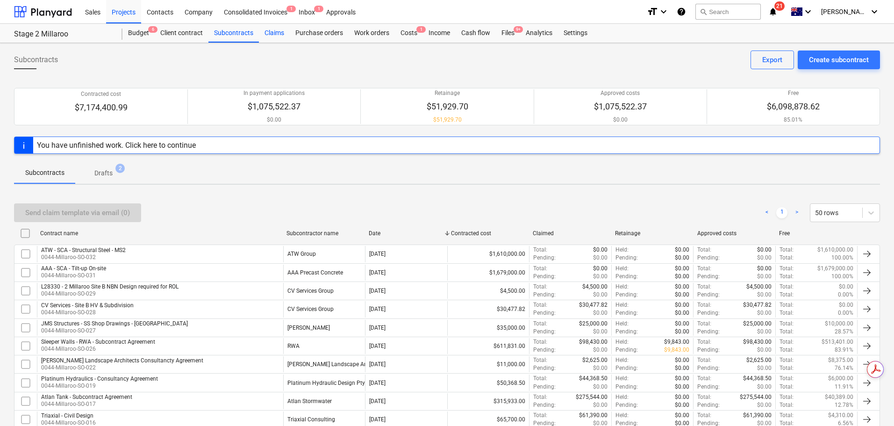
click at [265, 34] on div "Claims" at bounding box center [274, 33] width 31 height 19
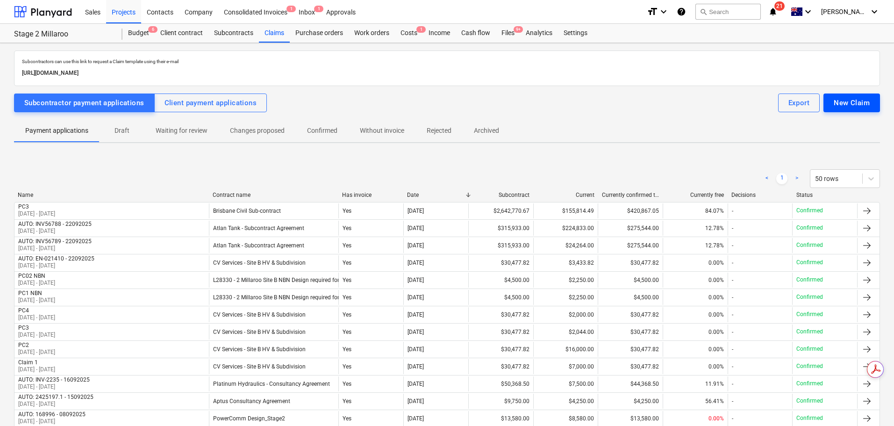
click at [876, 97] on button "New Claim" at bounding box center [852, 103] width 57 height 19
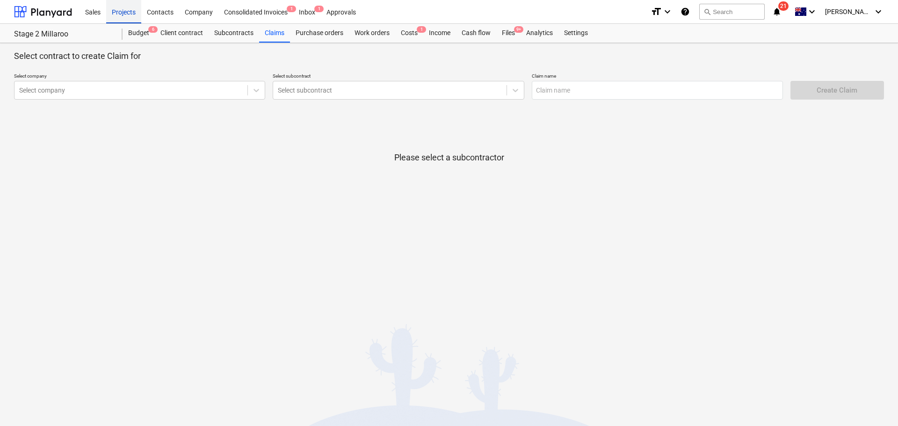
click at [127, 12] on div "Projects" at bounding box center [123, 12] width 35 height 24
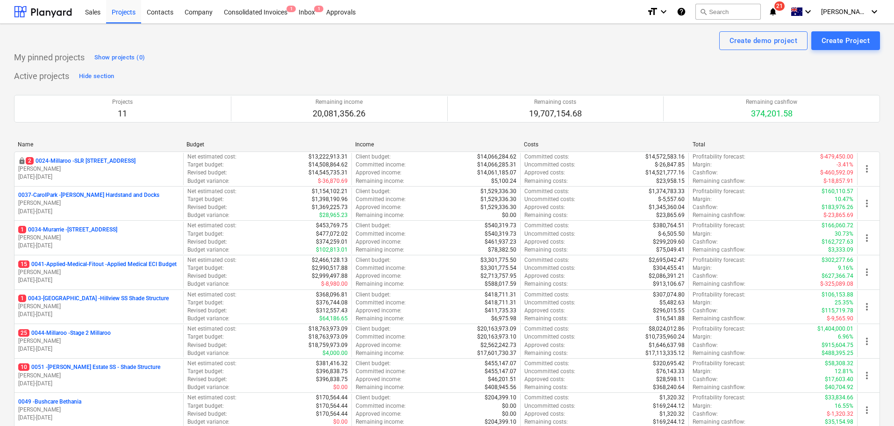
click at [103, 163] on p "2 0024-Millaroo - SLR 2 Millaroo Drive" at bounding box center [81, 161] width 110 height 8
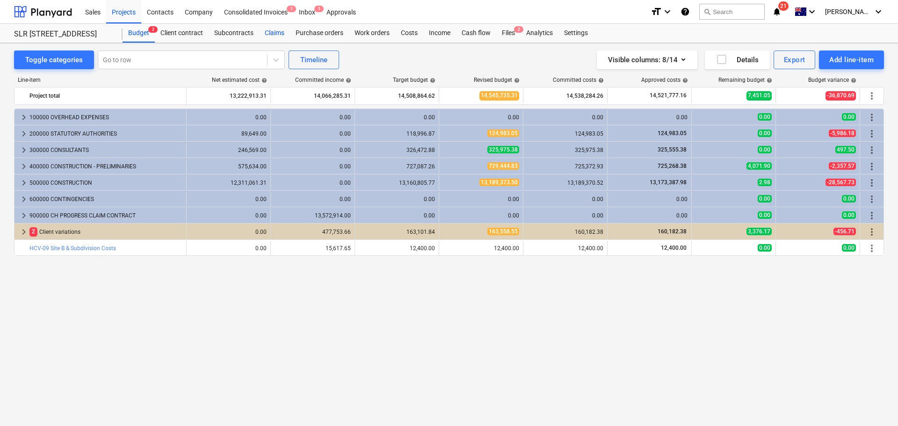
click at [275, 35] on div "Claims" at bounding box center [274, 33] width 31 height 19
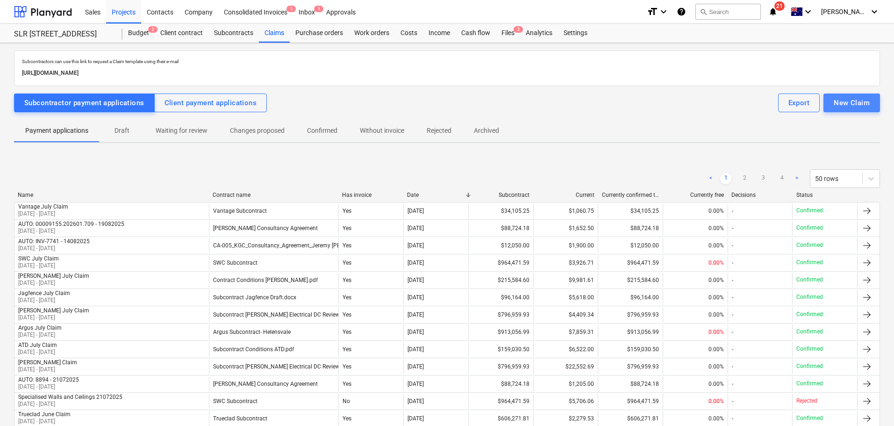
click at [865, 104] on div "New Claim" at bounding box center [852, 103] width 36 height 12
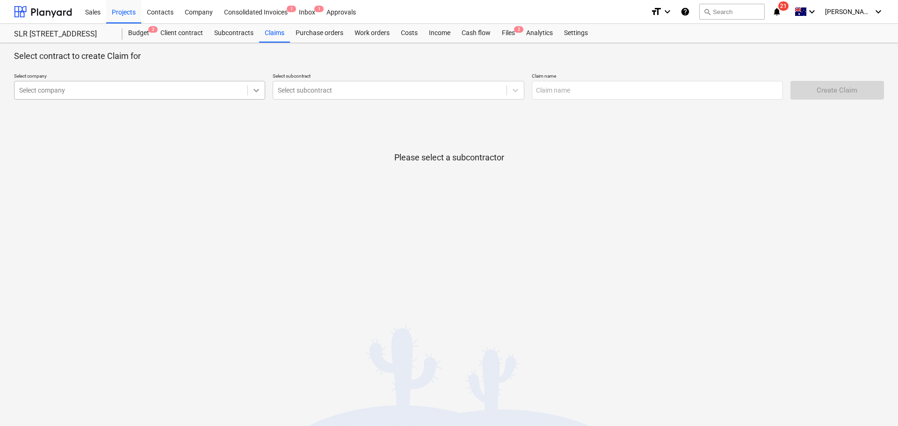
click at [254, 94] on icon at bounding box center [256, 90] width 9 height 9
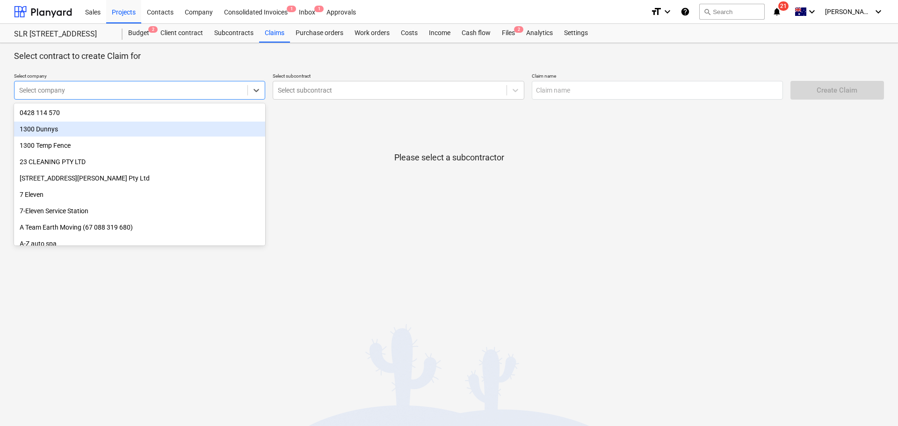
click at [146, 123] on div "1300 Dunnys" at bounding box center [139, 129] width 251 height 15
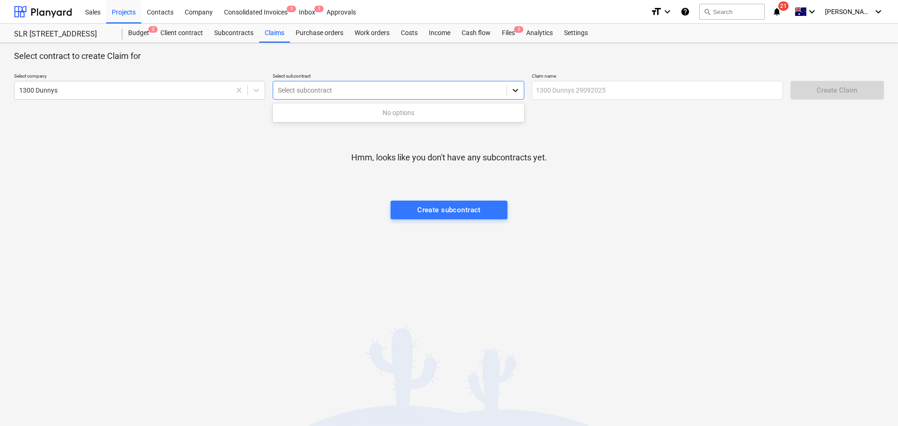
click at [520, 94] on div at bounding box center [515, 90] width 17 height 17
drag, startPoint x: 548, startPoint y: 162, endPoint x: 289, endPoint y: 104, distance: 265.4
click at [532, 156] on div "Hmm, looks like you don't have any subcontracts yet. Create subcontract" at bounding box center [449, 175] width 870 height 90
click at [263, 85] on div at bounding box center [256, 90] width 17 height 17
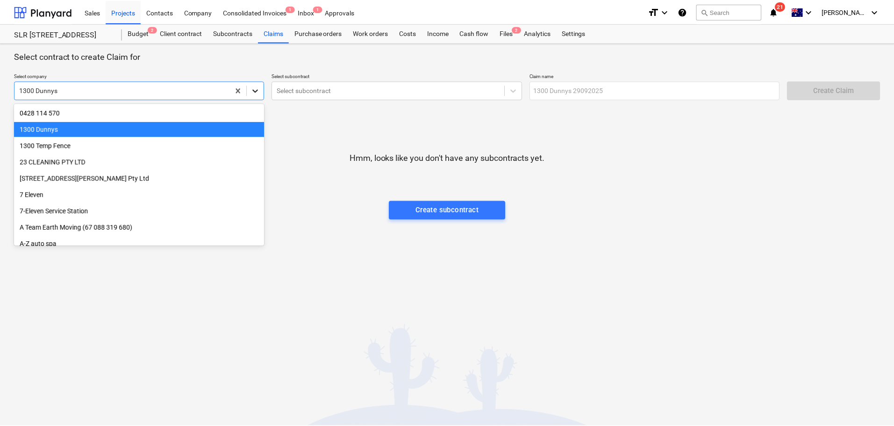
scroll to position [16, 0]
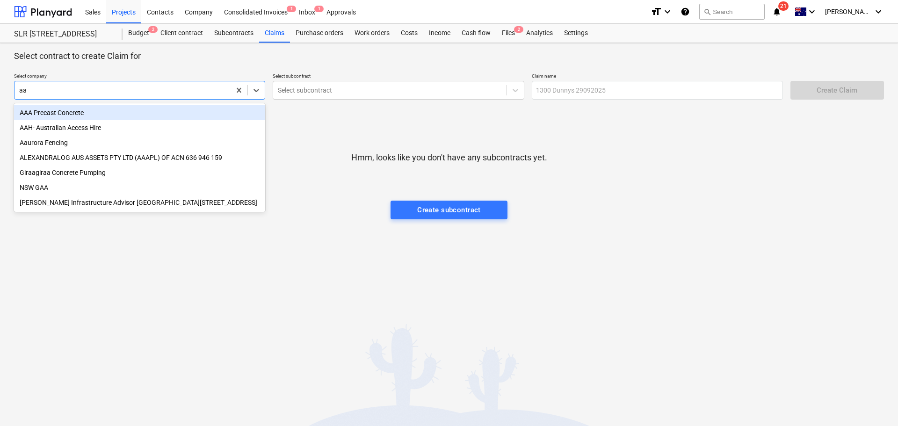
type input "aaa"
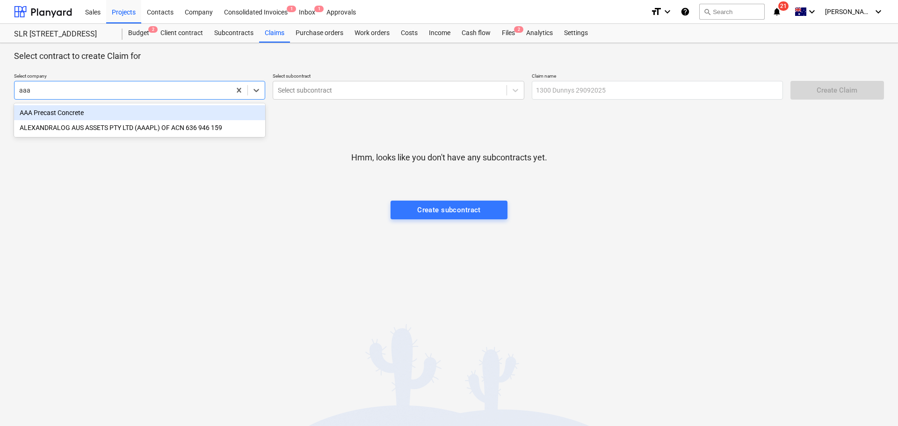
click at [90, 112] on div "AAA Precast Concrete" at bounding box center [139, 112] width 251 height 15
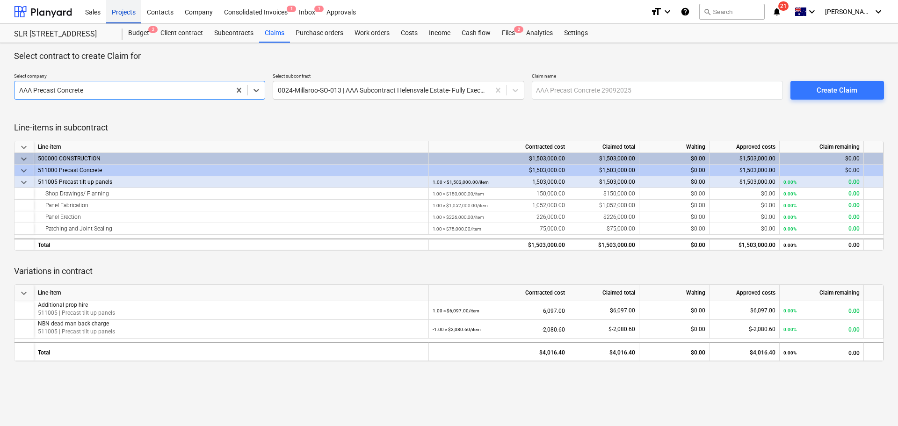
click at [125, 11] on div "Projects" at bounding box center [123, 12] width 35 height 24
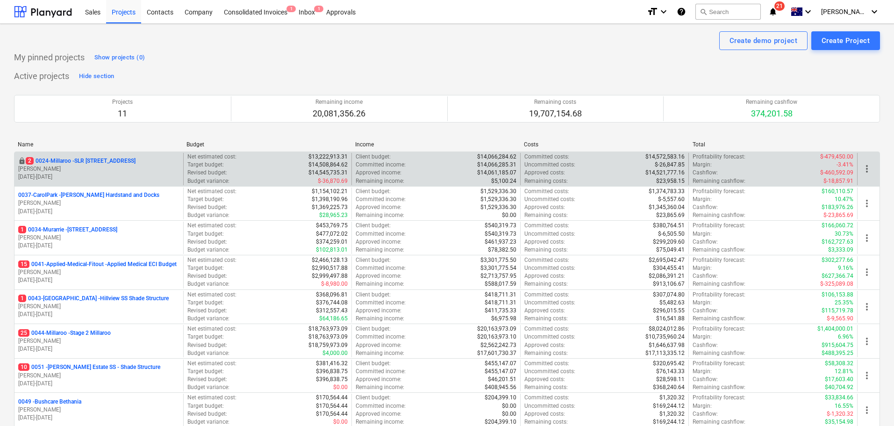
click at [102, 155] on div "locked 2 0024-Millaroo - SLR 2 Millaroo Drive S. Keane 10.06.2024 - 31.07.2025" at bounding box center [98, 169] width 169 height 32
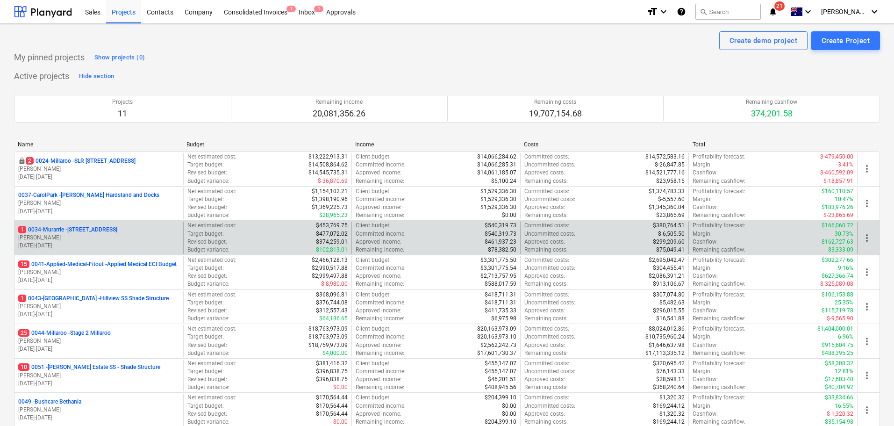
scroll to position [140, 0]
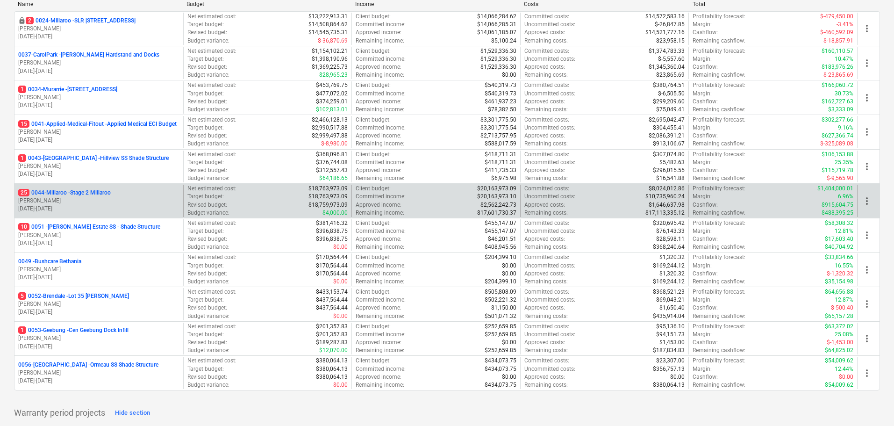
click at [87, 195] on p "25 0044-Millaroo - Stage 2 Millaroo" at bounding box center [64, 193] width 93 height 8
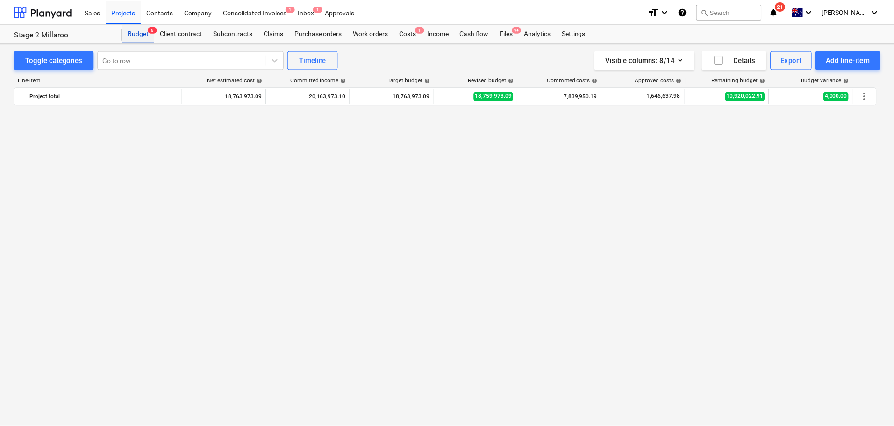
scroll to position [1765, 0]
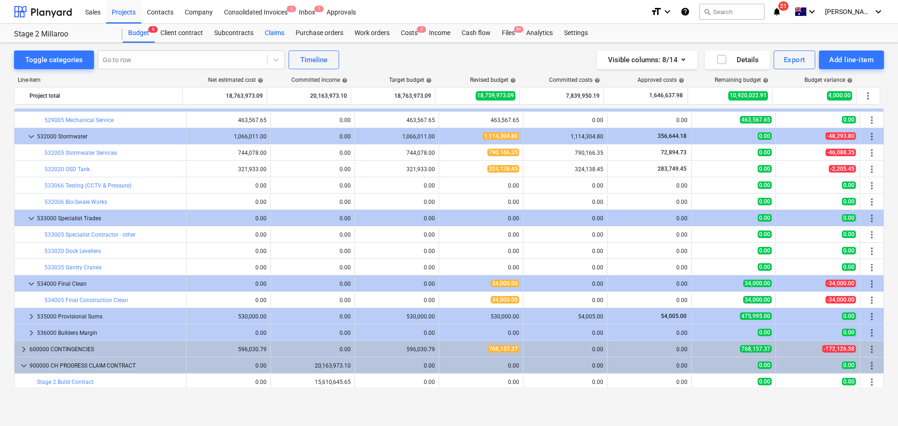
click at [279, 30] on div "Claims" at bounding box center [274, 33] width 31 height 19
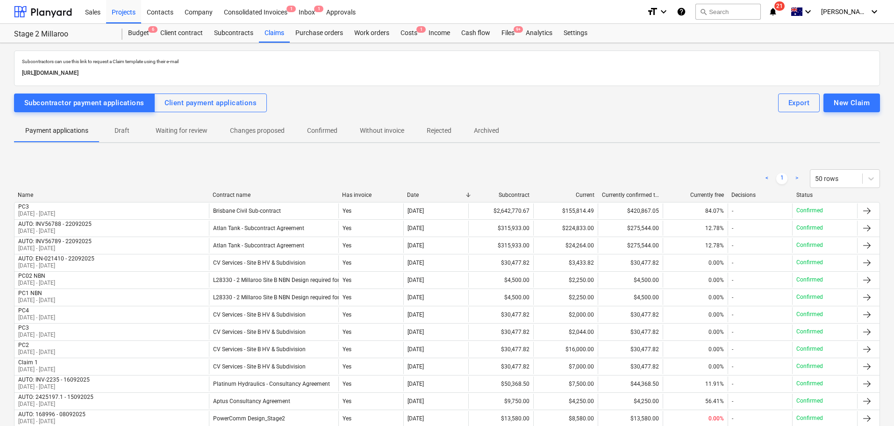
click at [137, 121] on button "Draft" at bounding box center [122, 131] width 45 height 22
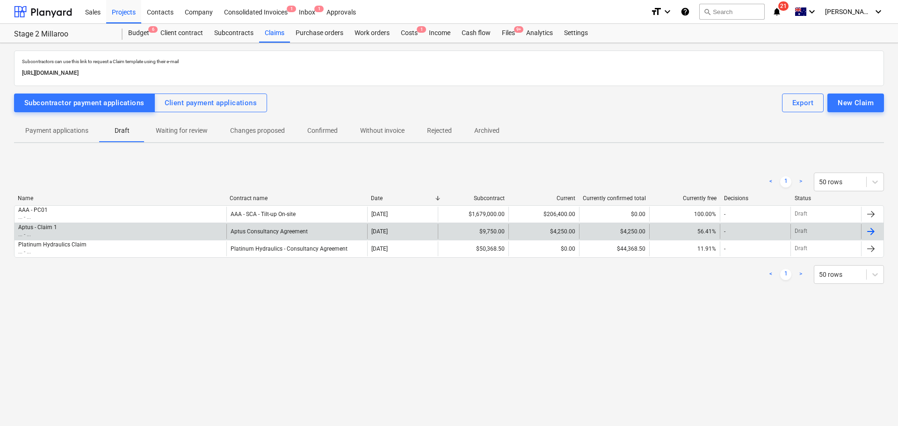
click at [48, 233] on p "... - ..." at bounding box center [37, 235] width 39 height 8
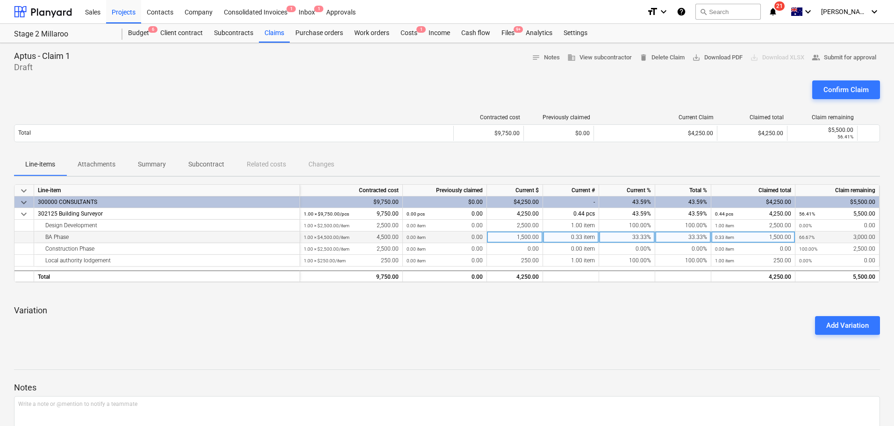
click at [518, 240] on div "1,500.00" at bounding box center [515, 237] width 56 height 12
click at [884, 240] on div "Aptus - Claim 1 Draft notes Notes business View subcontractor delete Delete Cla…" at bounding box center [447, 266] width 894 height 446
click at [781, 166] on div "Line-items Attachments Summary Subcontract Related costs Changes" at bounding box center [447, 164] width 866 height 22
click at [573, 31] on div "Settings" at bounding box center [575, 33] width 35 height 19
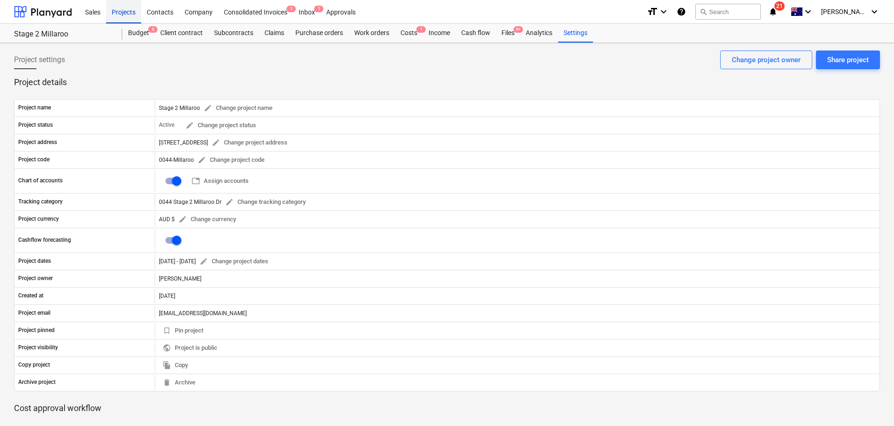
click at [130, 18] on div "Projects" at bounding box center [123, 12] width 35 height 24
